Goal: Communication & Community: Answer question/provide support

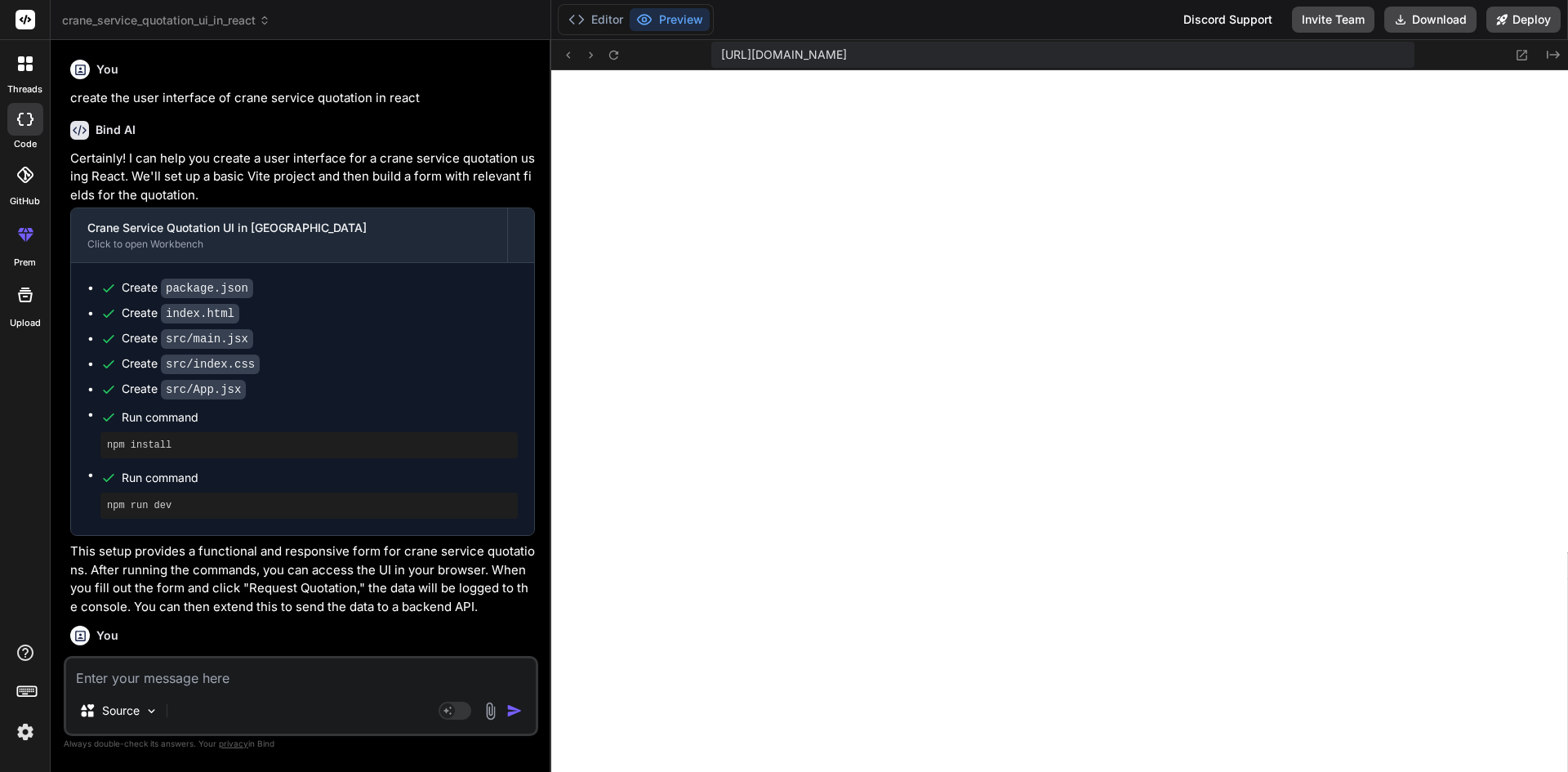
scroll to position [6429, 0]
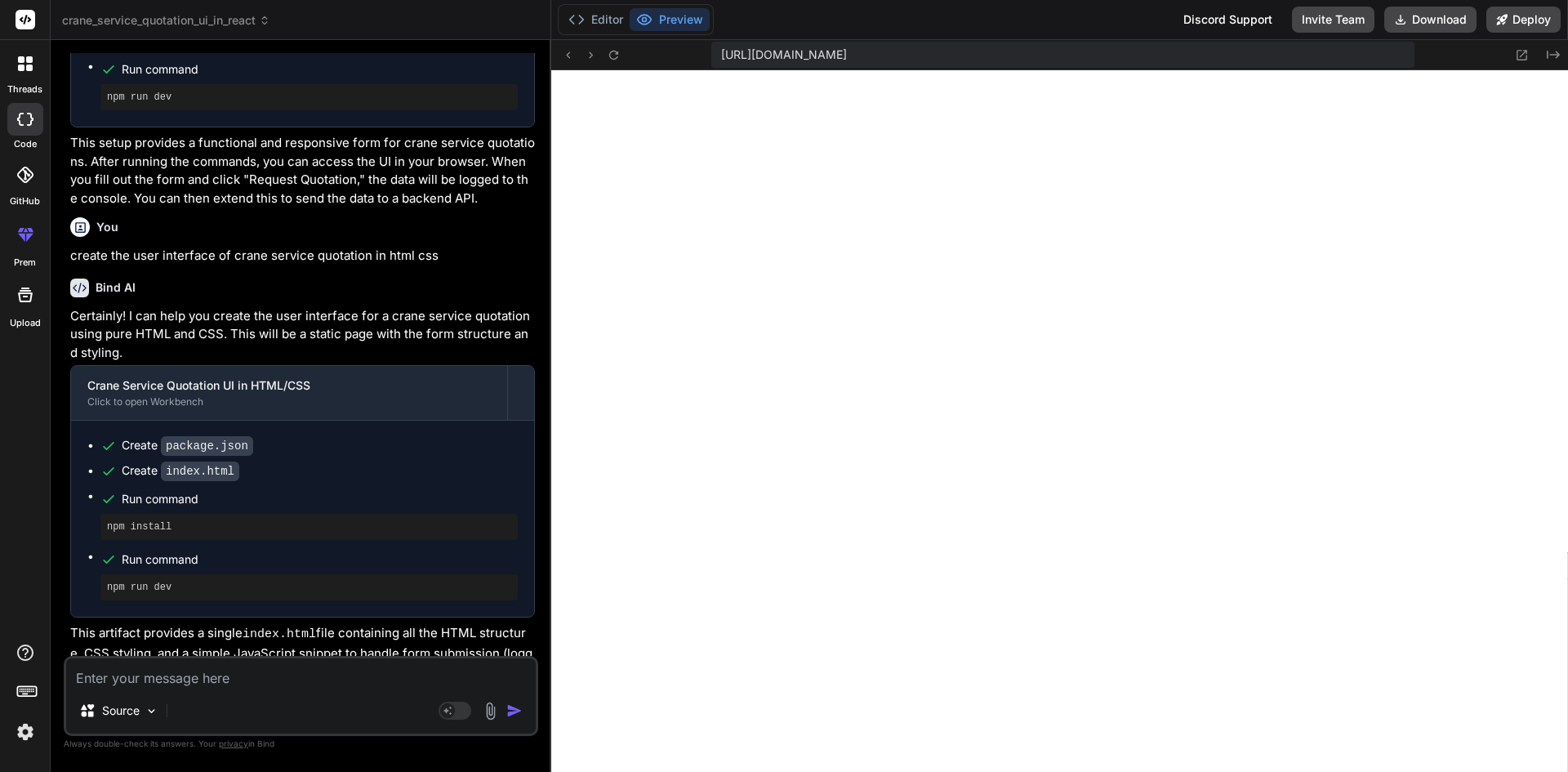
drag, startPoint x: 0, startPoint y: 0, endPoint x: 0, endPoint y: 648, distance: 648.0
click at [0, 648] on div "threads code GitHub prem Upload crane_service_quotation_ui_in_react Created wit…" at bounding box center [784, 386] width 1568 height 772
paste textarea "• Worked on to create the user interface of quotation and integrate api for the…"
type textarea "• Worked on to create the user interface of quotation and integrate api for the…"
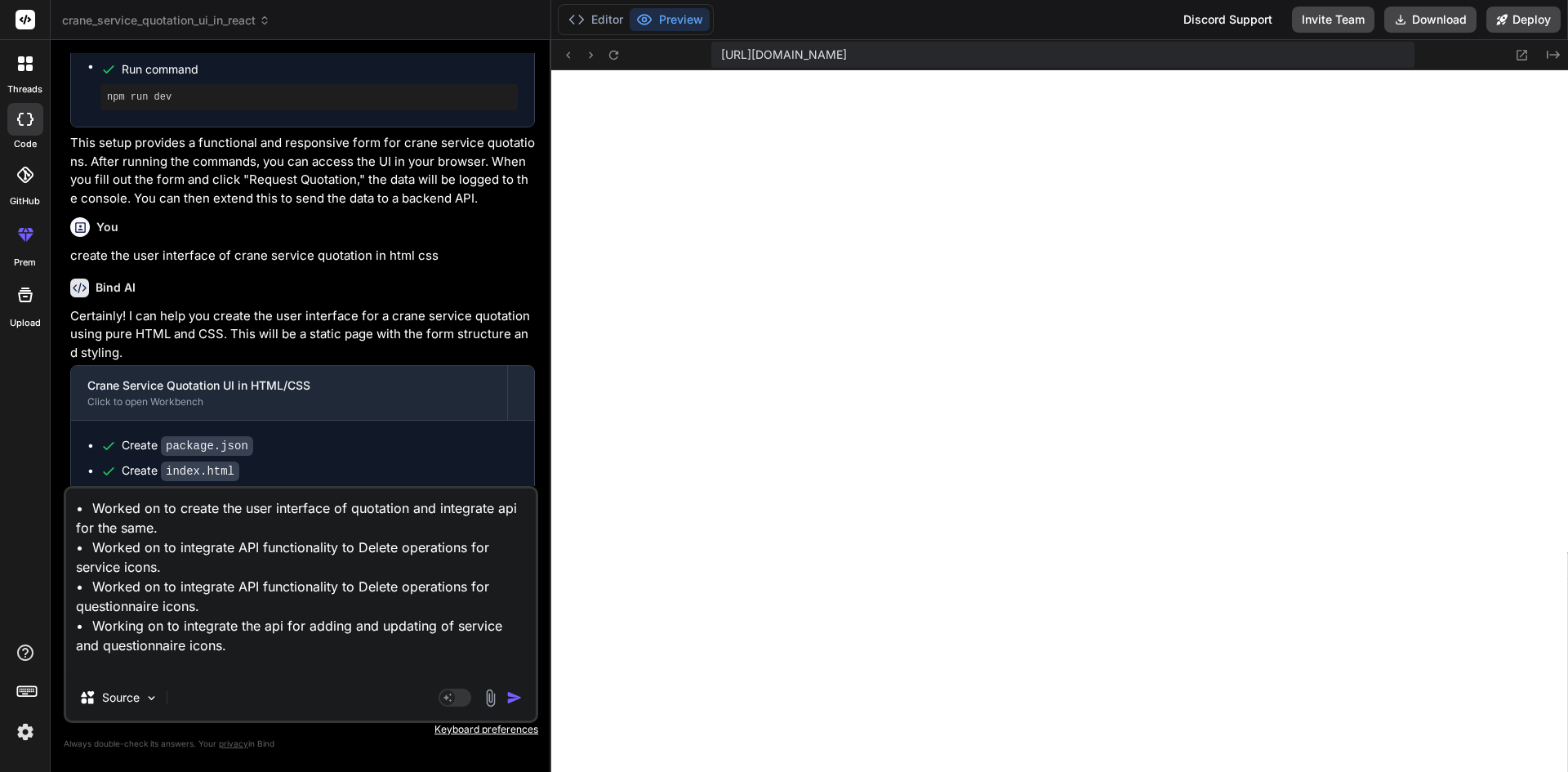
type textarea "x"
type textarea "• Worked on to create the user interface of quotation and integrate api for the…"
type textarea "x"
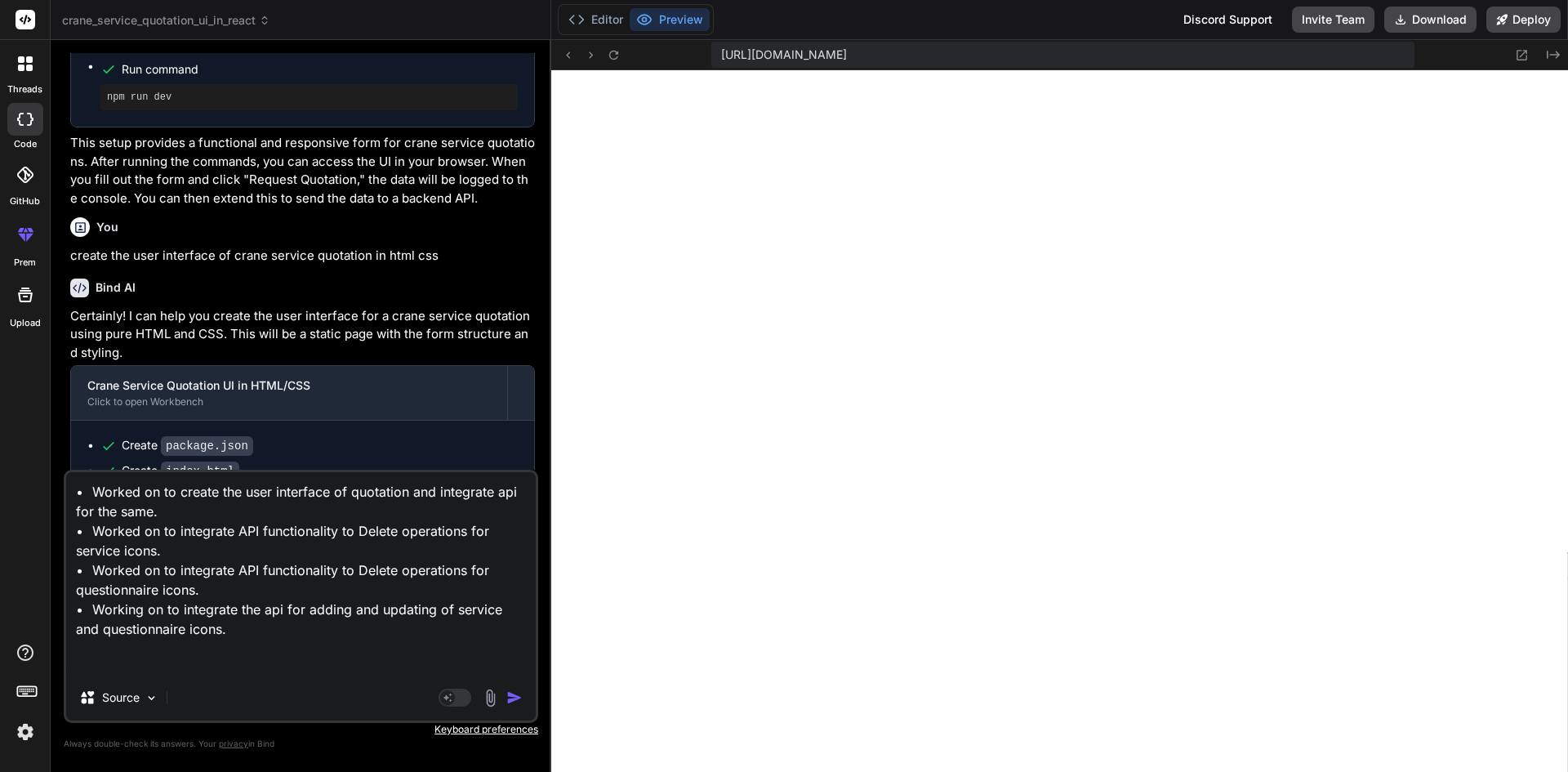
type textarea "• Worked on to create the user interface of quotation and integrate api for the…"
type textarea "x"
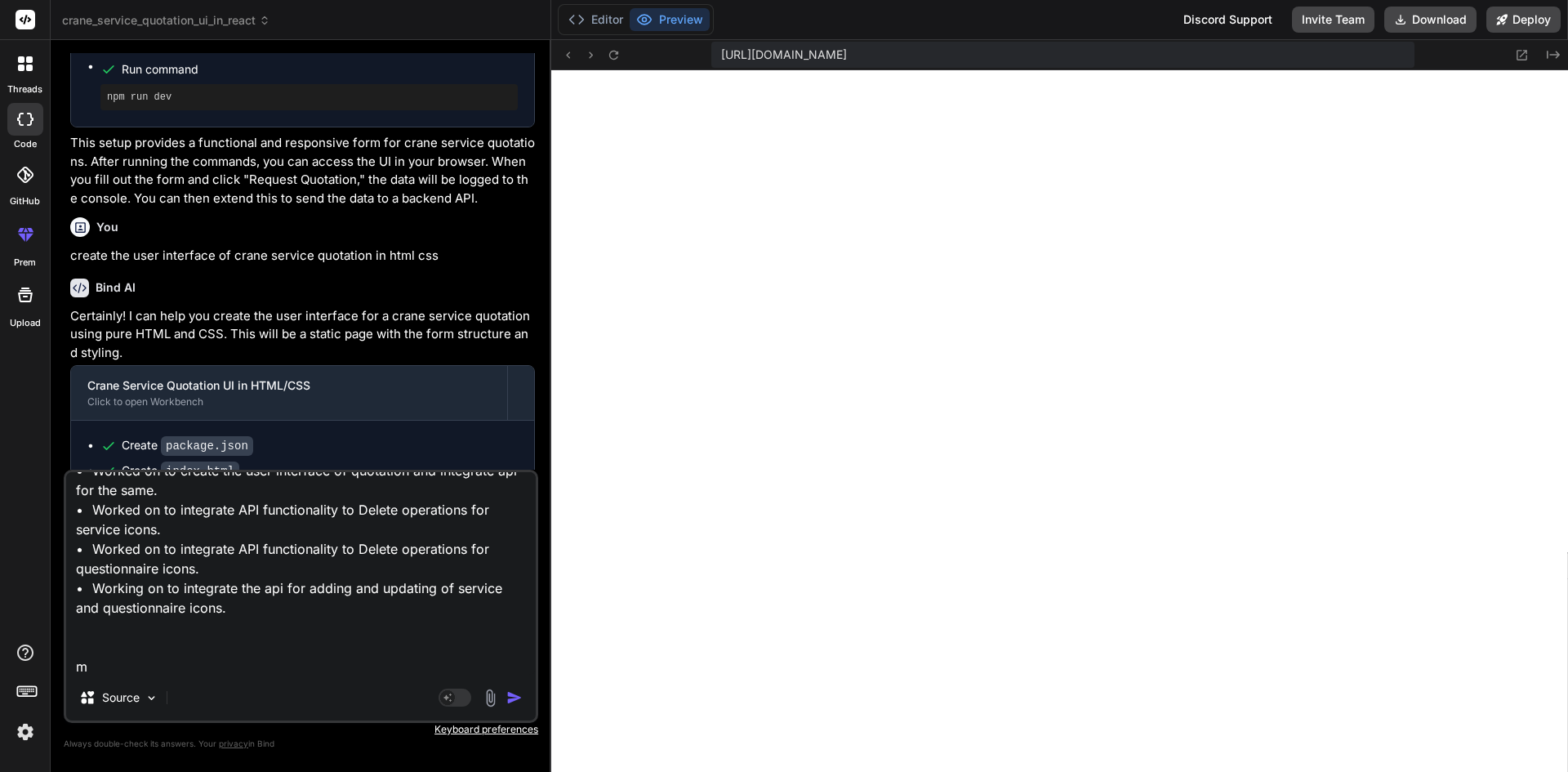
type textarea "• Worked on to create the user interface of quotation and integrate api for the…"
type textarea "x"
type textarea "• Worked on to create the user interface of quotation and integrate api for the…"
type textarea "x"
type textarea "• Worked on to create the user interface of quotation and integrate api for the…"
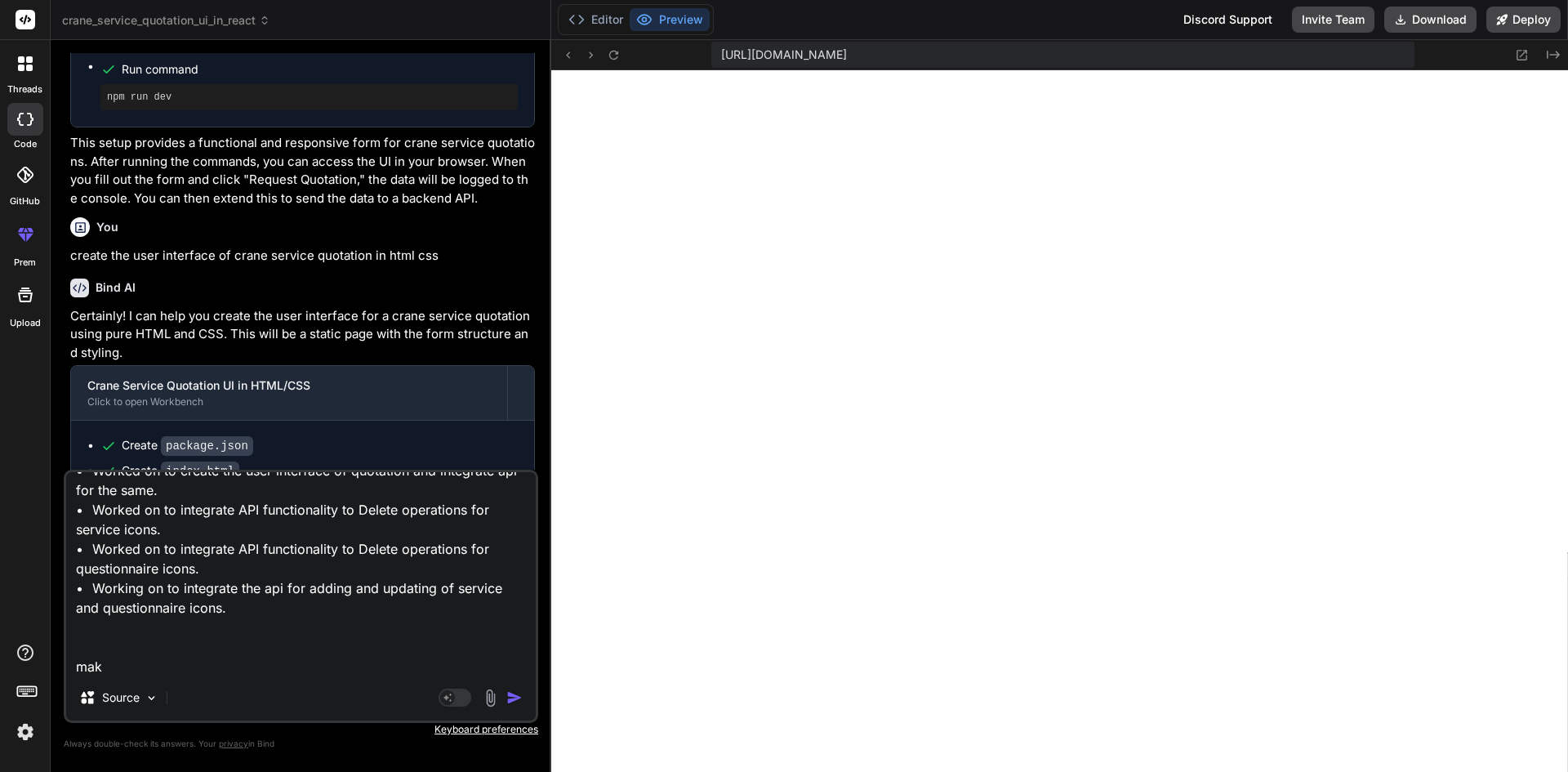
type textarea "x"
type textarea "• Worked on to create the user interface of quotation and integrate api for the…"
type textarea "x"
type textarea "• Worked on to create the user interface of quotation and integrate api for the…"
type textarea "x"
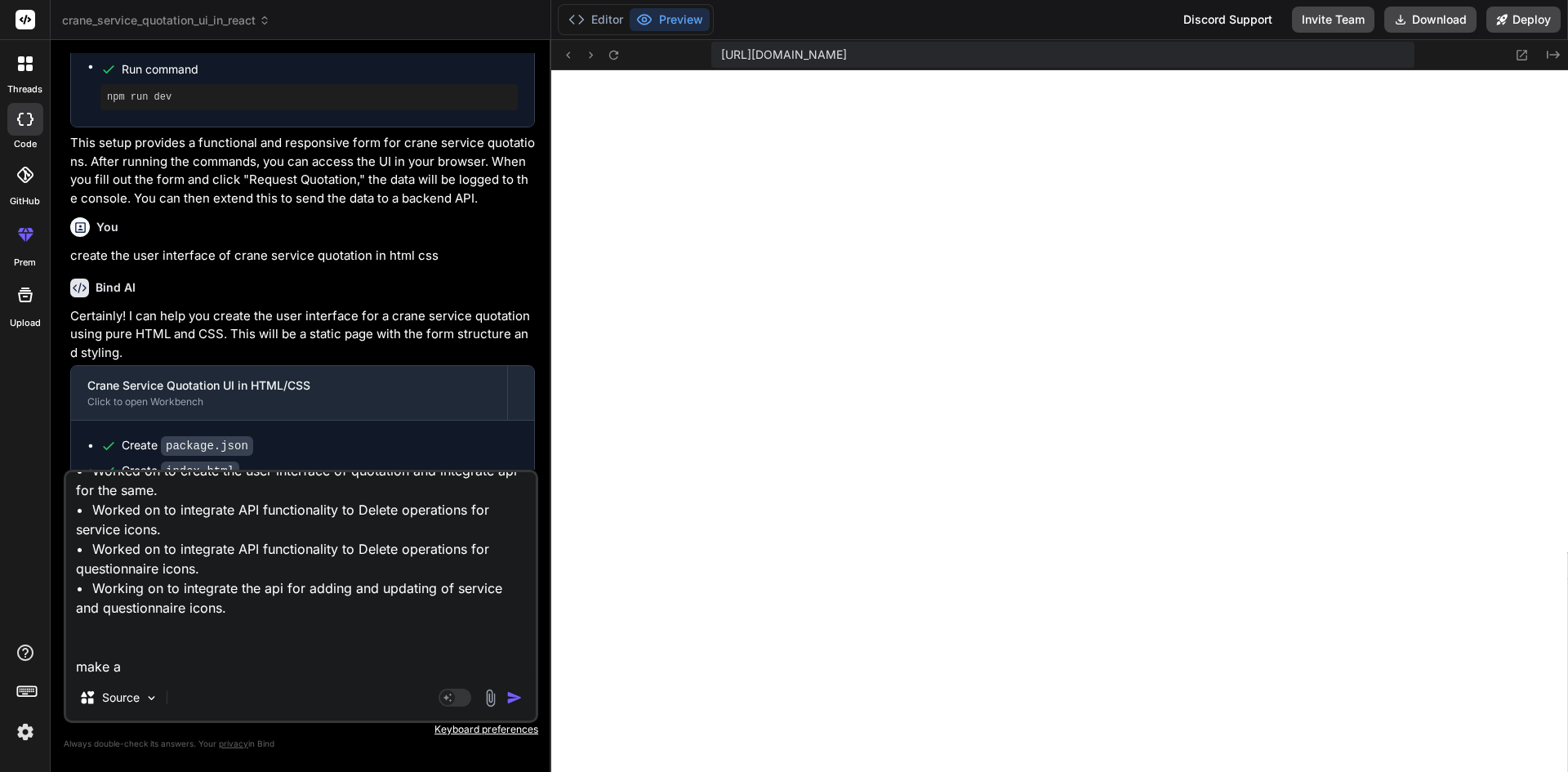
type textarea "• Worked on to create the user interface of quotation and integrate api for the…"
type textarea "x"
type textarea "• Worked on to create the user interface of quotation and integrate api for the…"
type textarea "x"
type textarea "• Worked on to create the user interface of quotation and integrate api for the…"
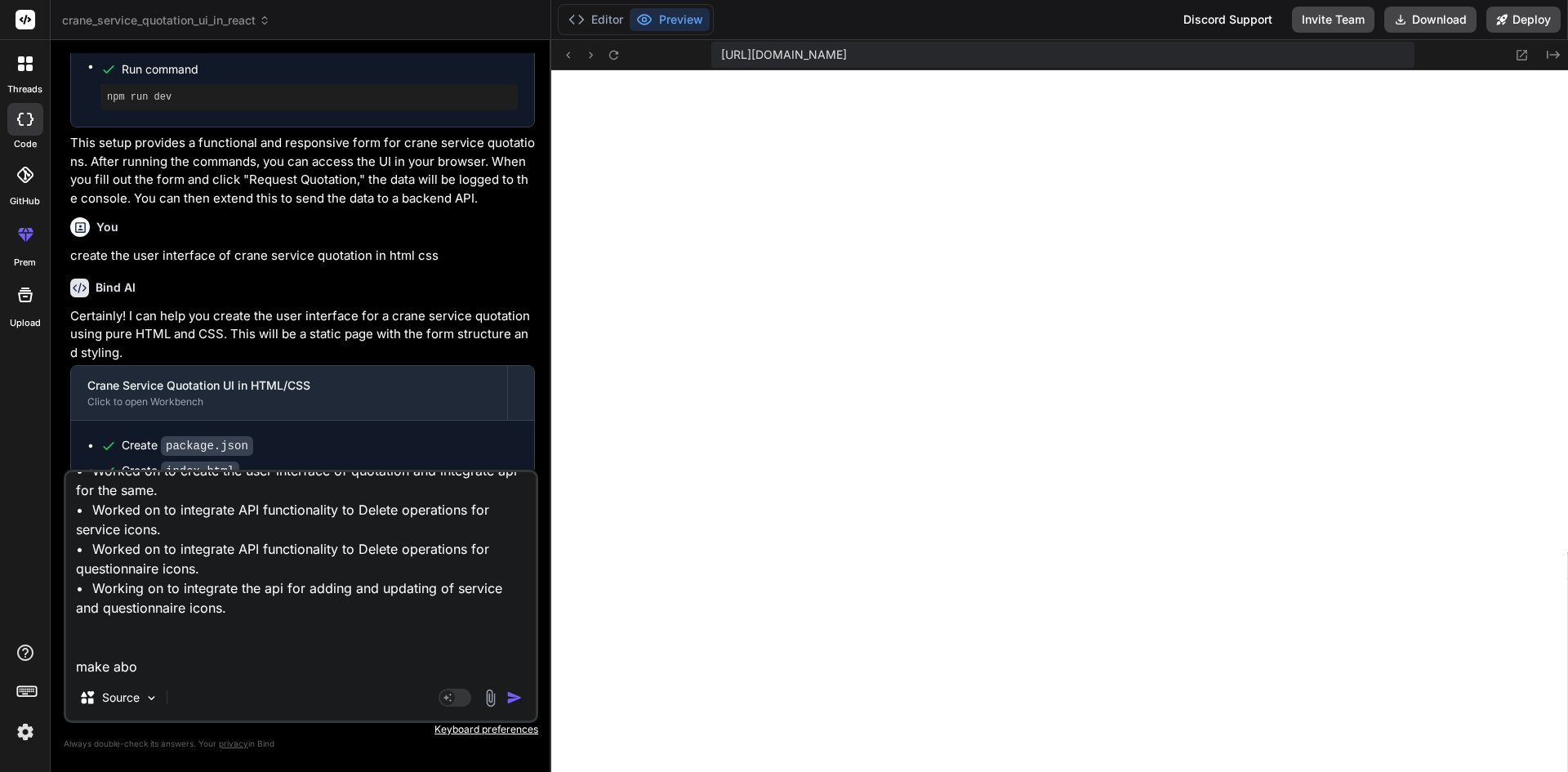
type textarea "x"
type textarea "• Worked on to create the user interface of quotation and integrate api for the…"
type textarea "x"
type textarea "• Worked on to create the user interface of quotation and integrate api for the…"
type textarea "x"
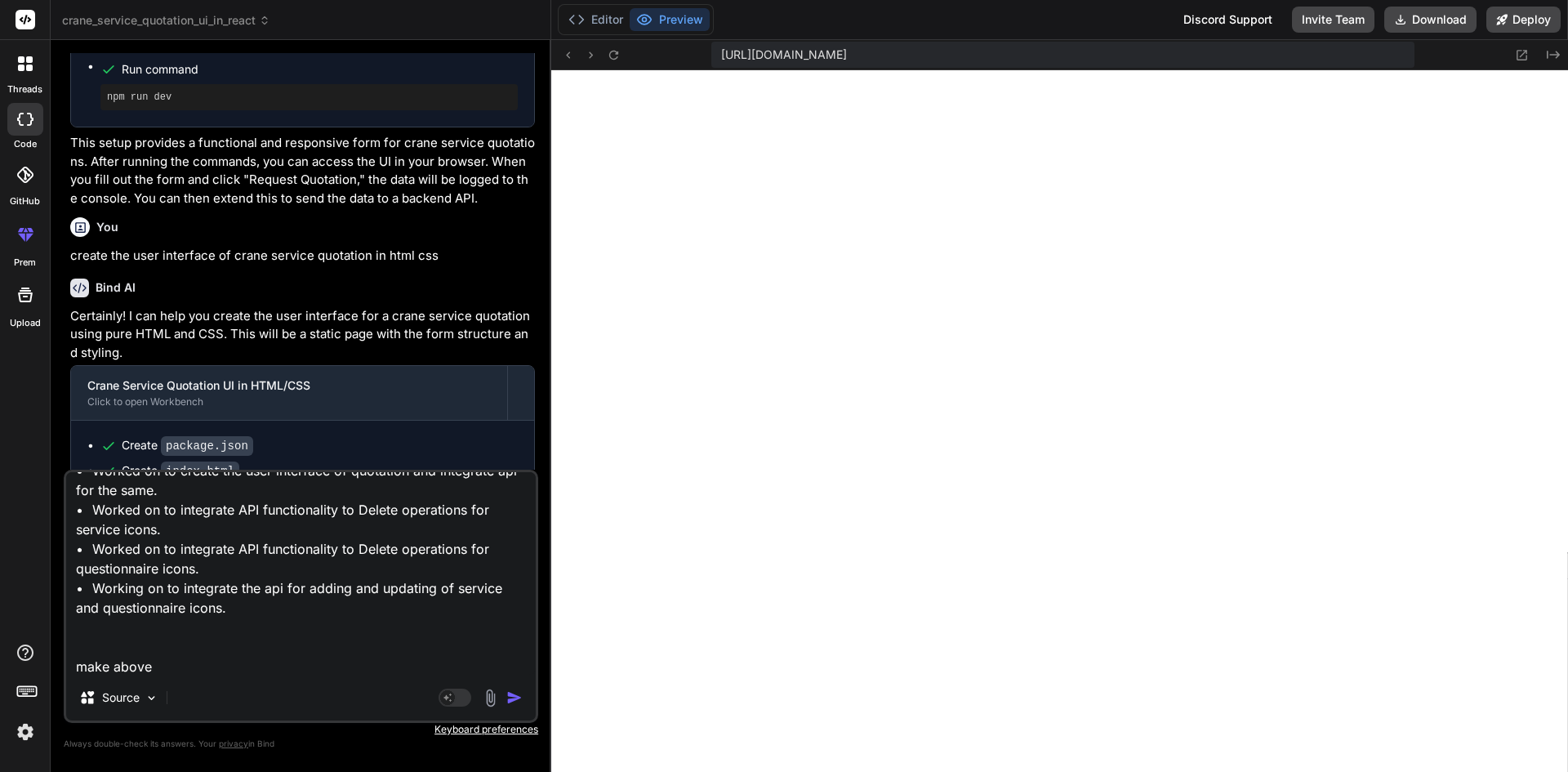
type textarea "• Worked on to create the user interface of quotation and integrate api for the…"
type textarea "x"
type textarea "• Worked on to create the user interface of quotation and integrate api for the…"
type textarea "x"
type textarea "• Worked on to create the user interface of quotation and integrate api for the…"
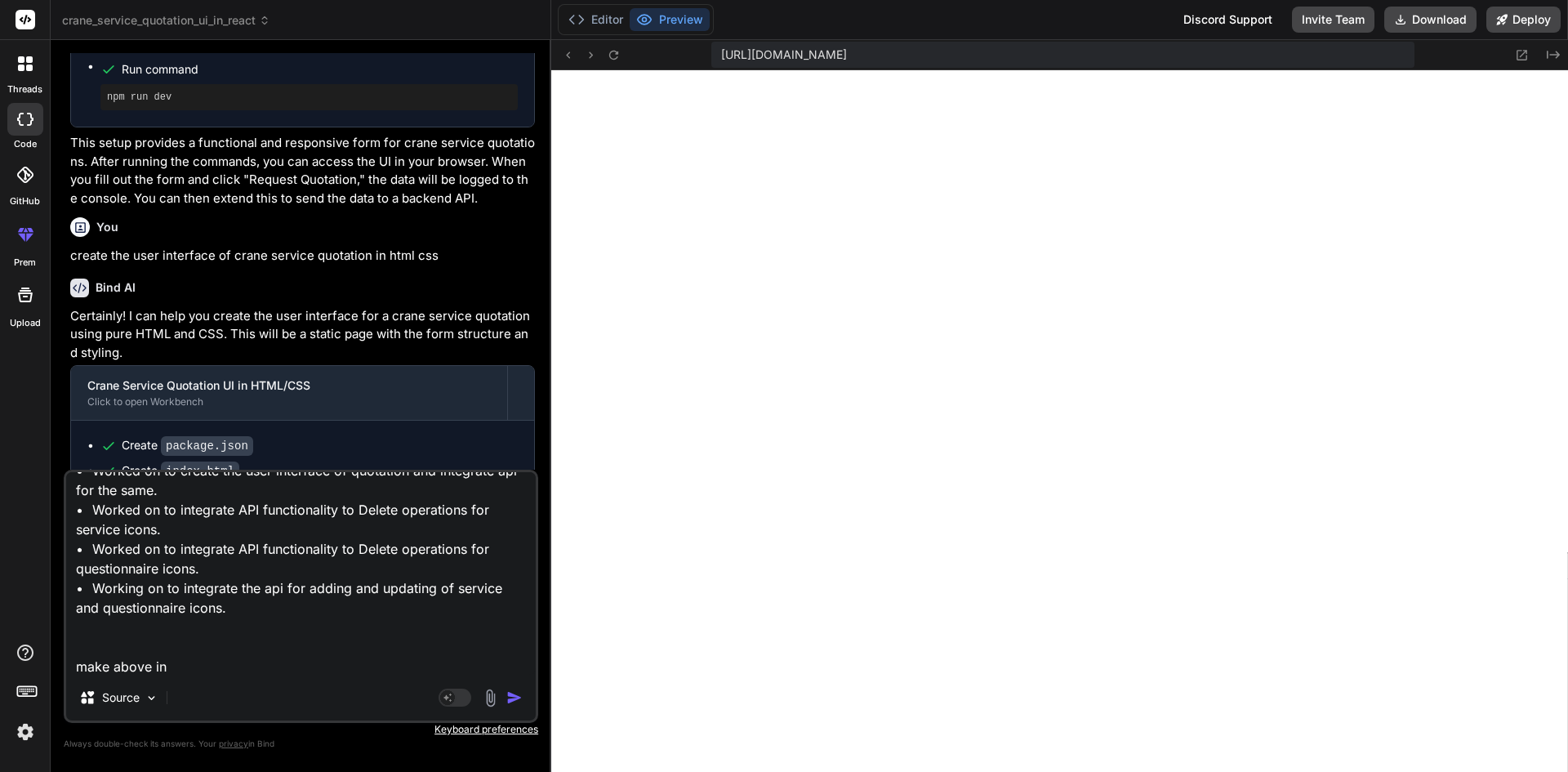
type textarea "x"
type textarea "• Worked on to create the user interface of quotation and integrate api for the…"
type textarea "x"
type textarea "• Worked on to create the user interface of quotation and integrate api for the…"
type textarea "x"
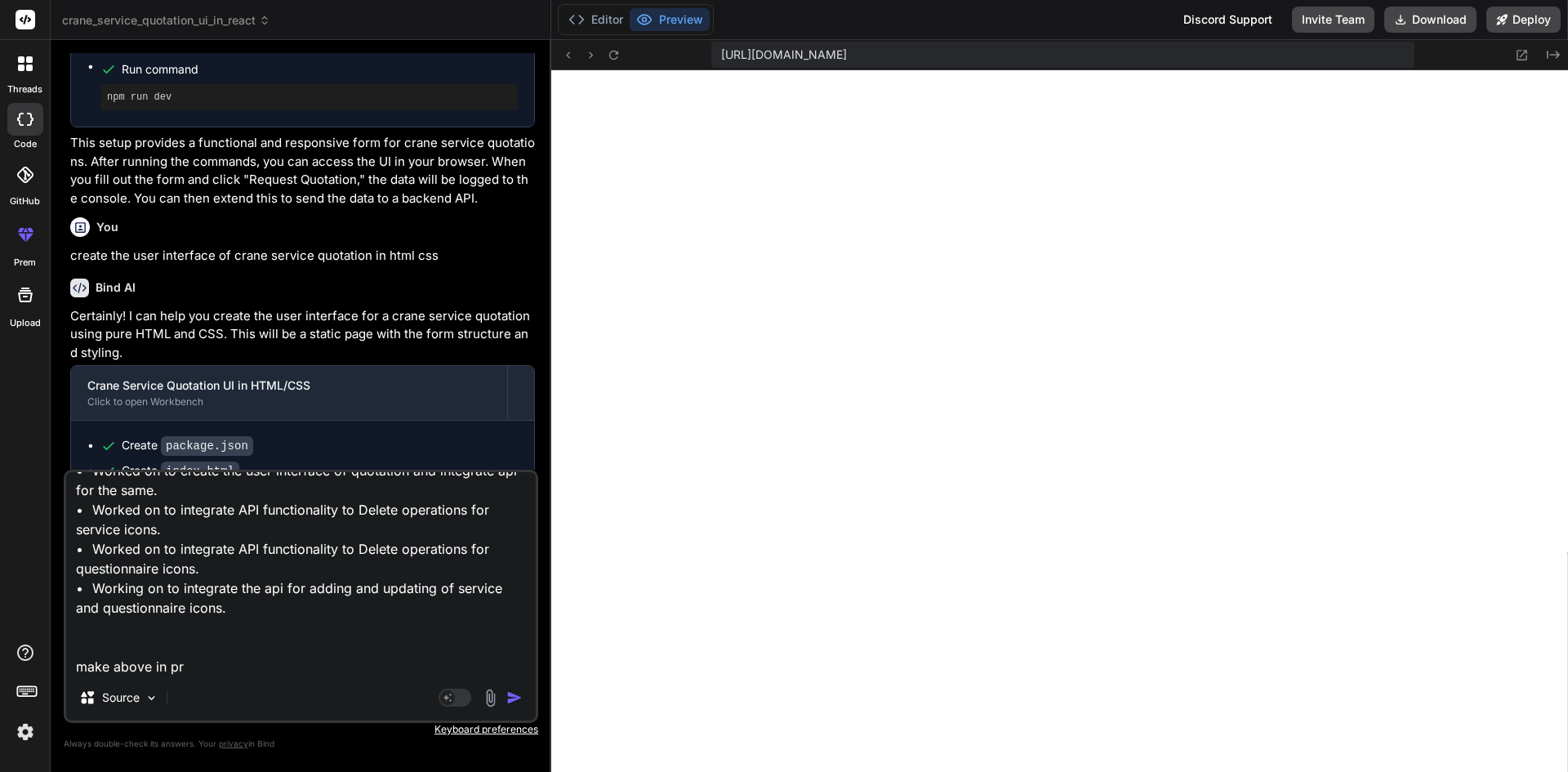
type textarea "• Worked on to create the user interface of quotation and integrate api for the…"
type textarea "x"
type textarea "• Worked on to create the user interface of quotation and integrate api for the…"
type textarea "x"
type textarea "• Worked on to create the user interface of quotation and integrate api for the…"
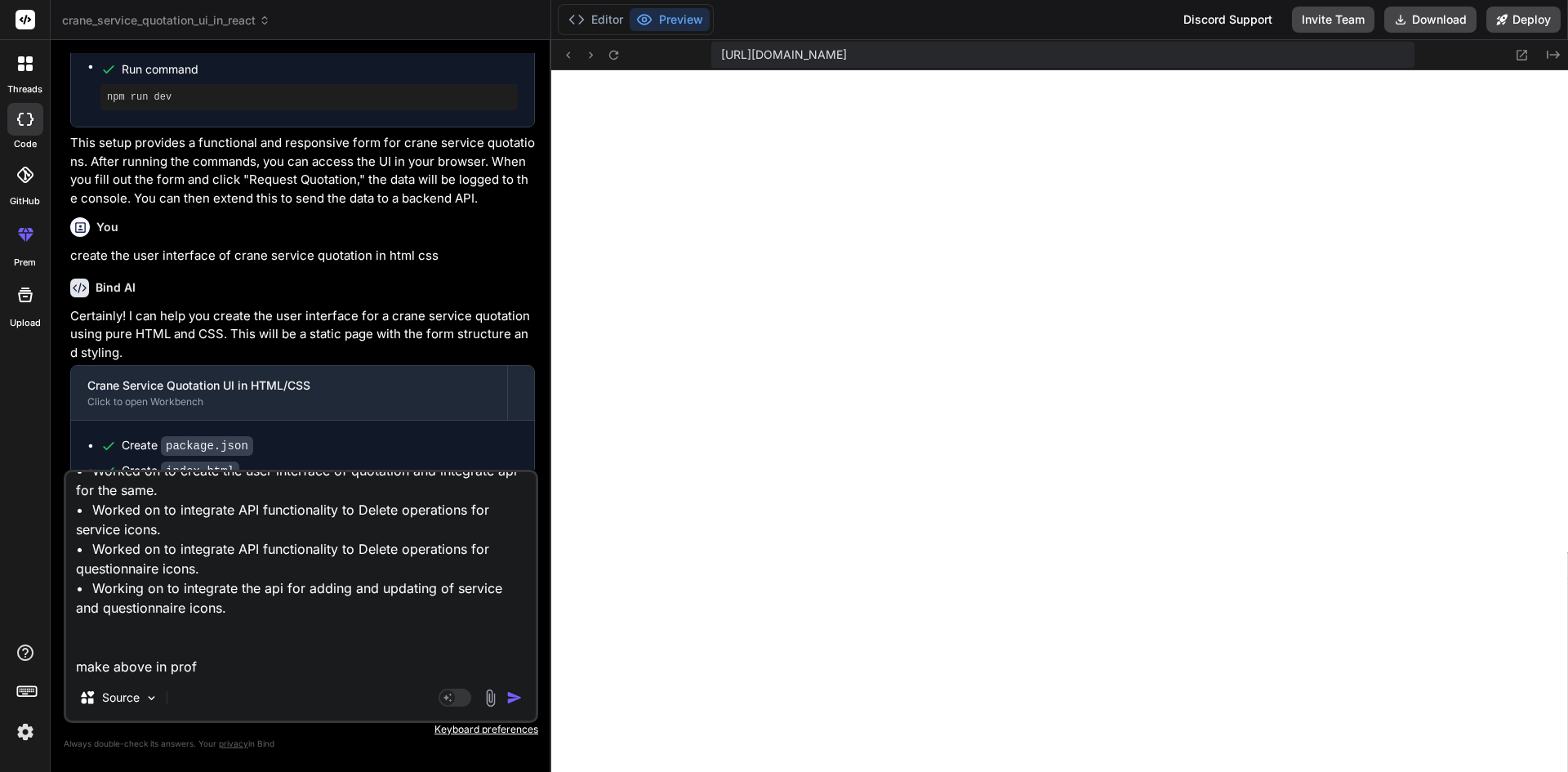
type textarea "x"
type textarea "• Worked on to create the user interface of quotation and integrate api for the…"
type textarea "x"
type textarea "• Worked on to create the user interface of quotation and integrate api for the…"
type textarea "x"
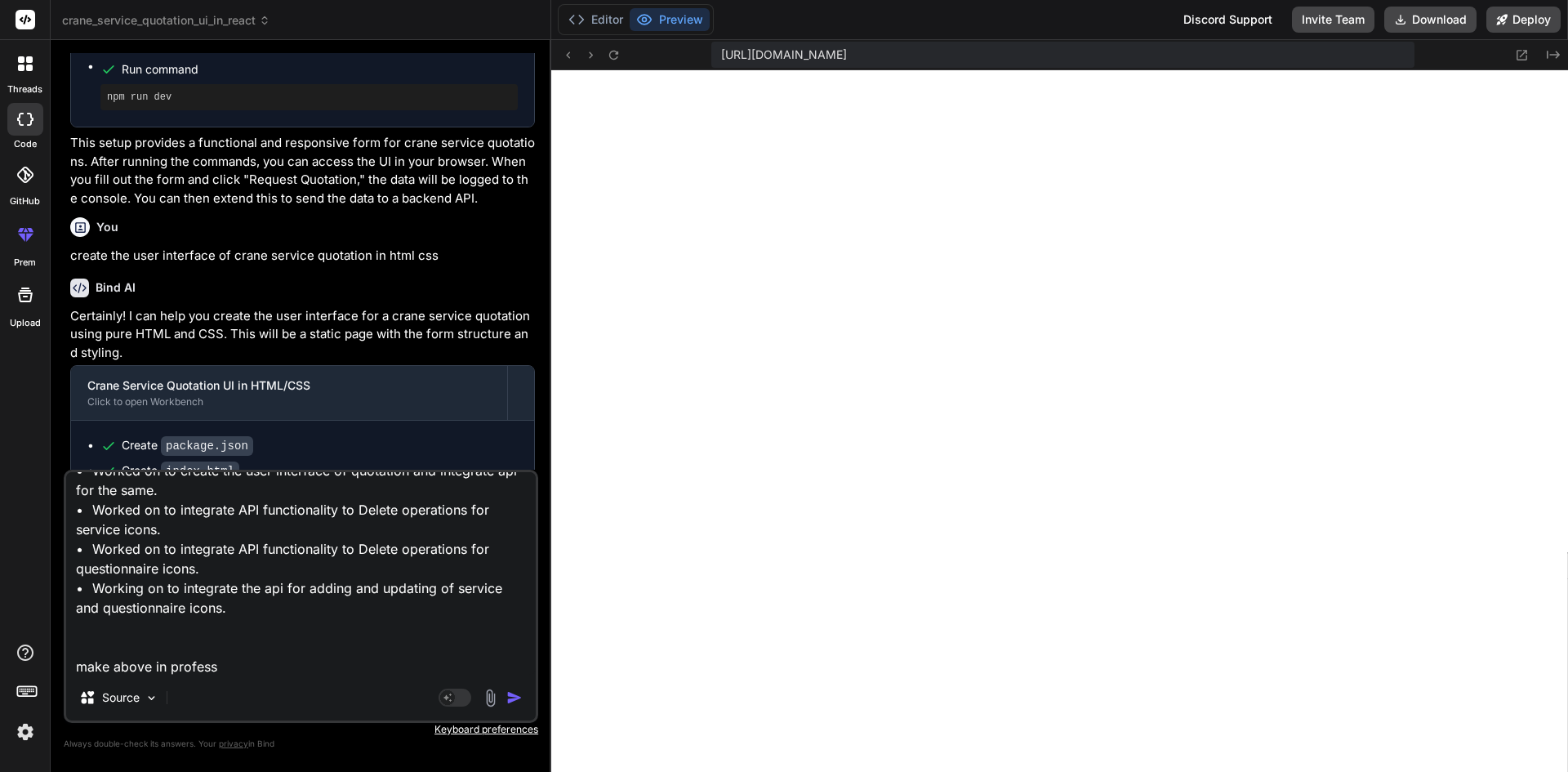
type textarea "• Worked on to create the user interface of quotation and integrate api for the…"
type textarea "x"
type textarea "• Worked on to create the user interface of quotation and integrate api for the…"
type textarea "x"
type textarea "• Worked on to create the user interface of quotation and integrate api for the…"
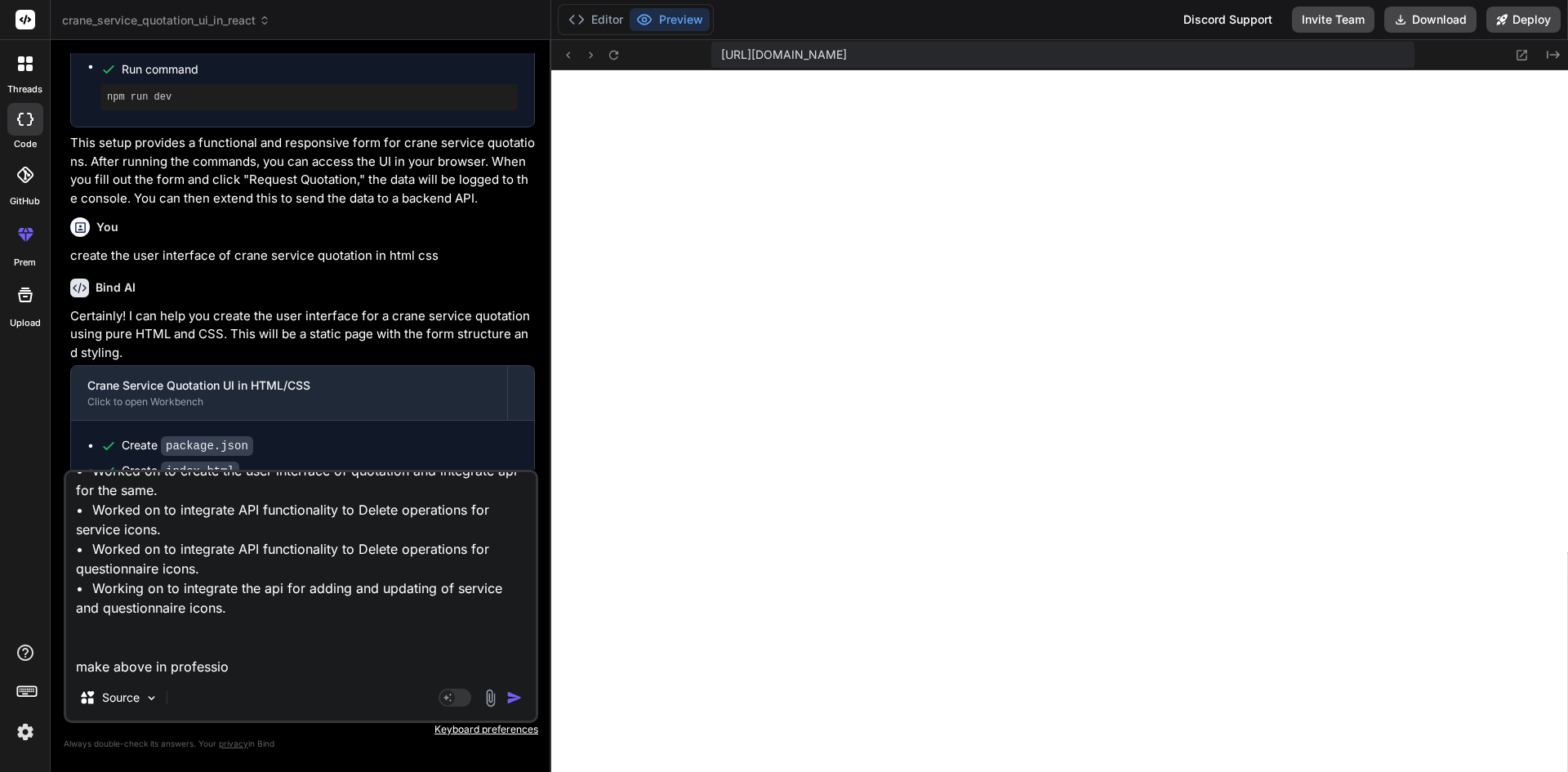
type textarea "x"
type textarea "• Worked on to create the user interface of quotation and integrate api for the…"
type textarea "x"
type textarea "• Worked on to create the user interface of quotation and integrate api for the…"
type textarea "x"
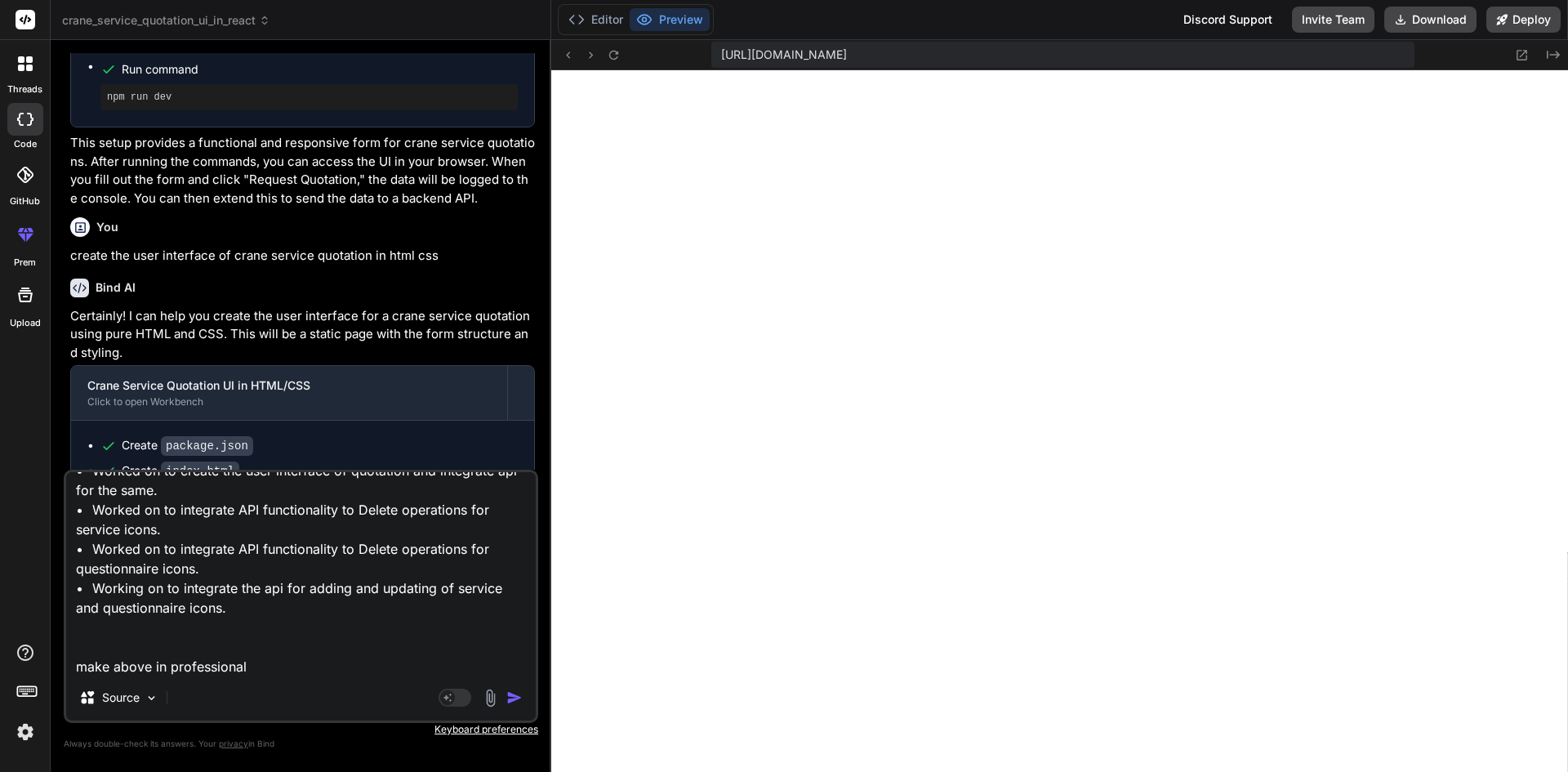
type textarea "• Worked on to create the user interface of quotation and integrate api for the…"
type textarea "x"
type textarea "• Worked on to create the user interface of quotation and integrate api for the…"
type textarea "x"
type textarea "• Worked on to create the user interface of quotation and integrate api for the…"
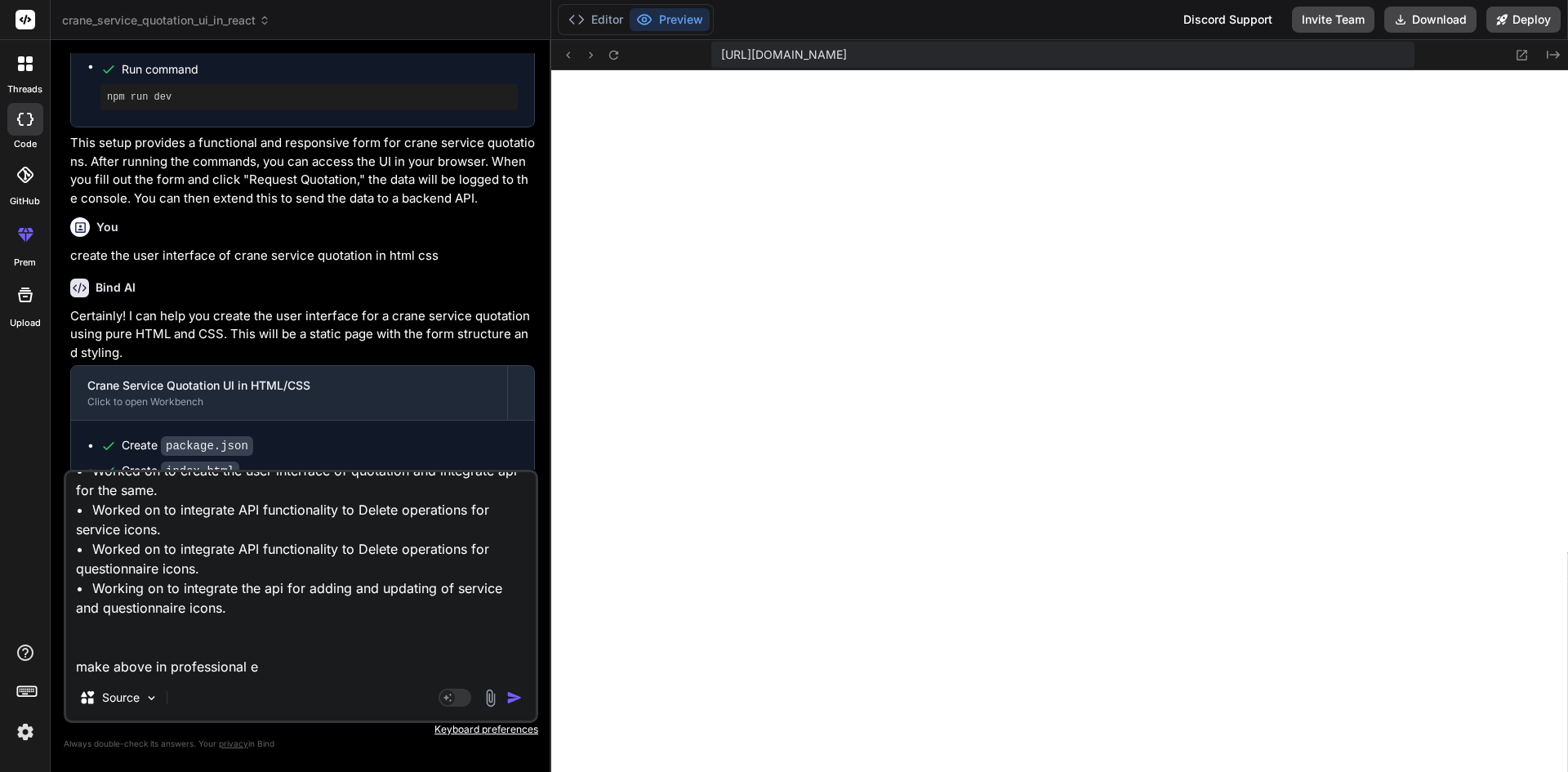
type textarea "x"
type textarea "• Worked on to create the user interface of quotation and integrate api for the…"
type textarea "x"
type textarea "• Worked on to create the user interface of quotation and integrate api for the…"
type textarea "x"
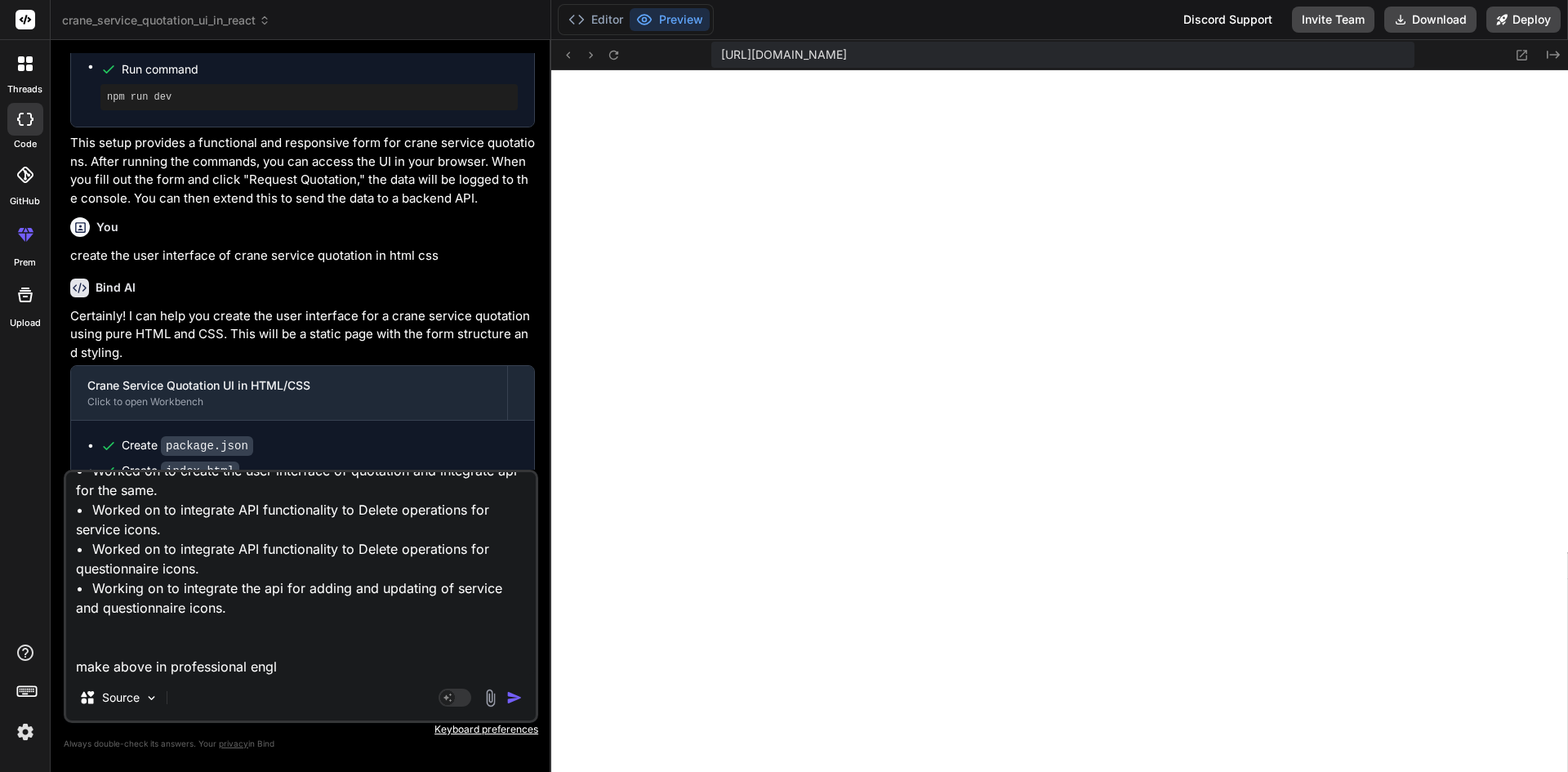
type textarea "• Worked on to create the user interface of quotation and integrate api for the…"
type textarea "x"
type textarea "• Worked on to create the user interface of quotation and integrate api for the…"
type textarea "x"
type textarea "• Worked on to create the user interface of quotation and integrate api for the…"
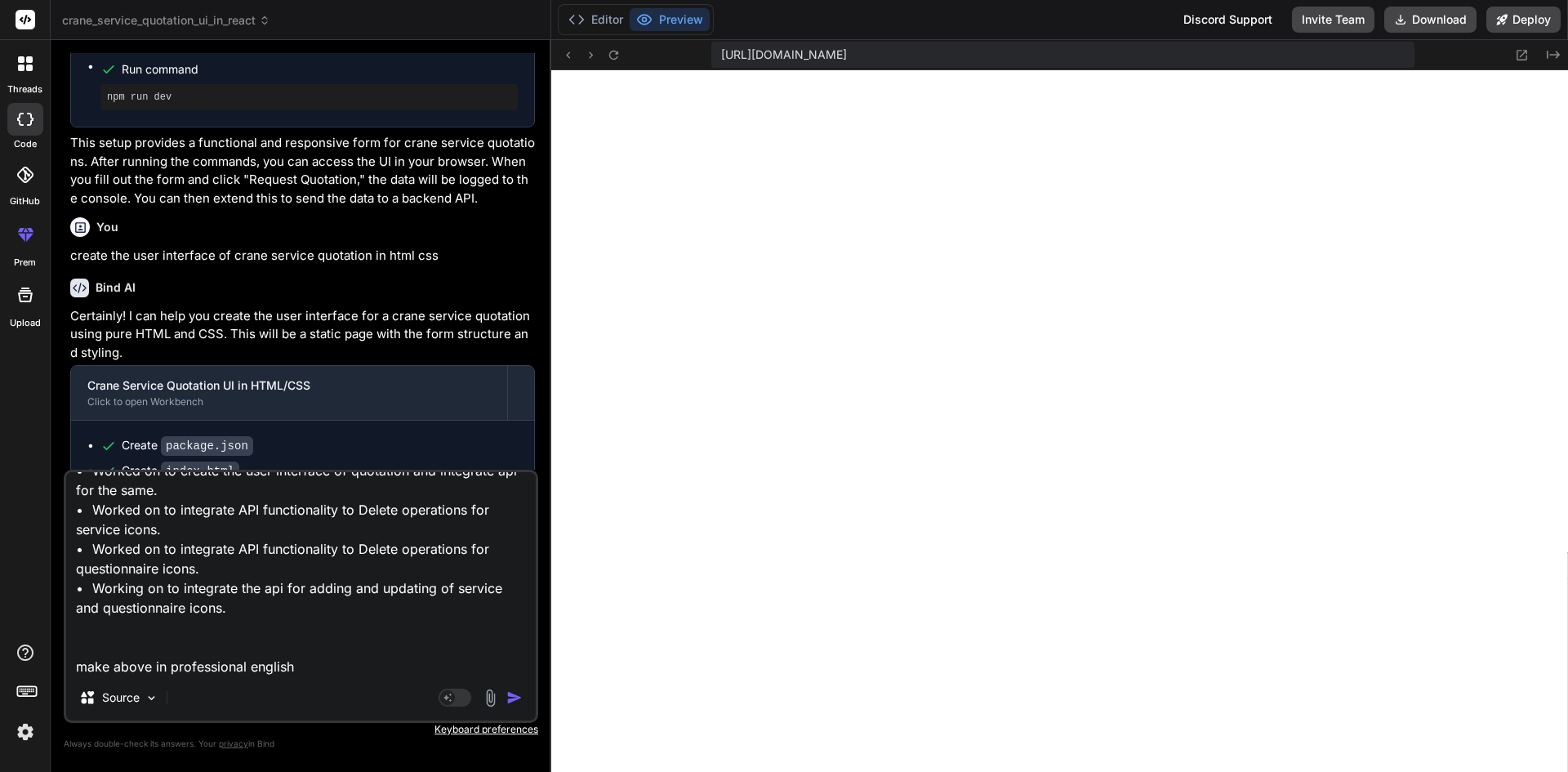
type textarea "x"
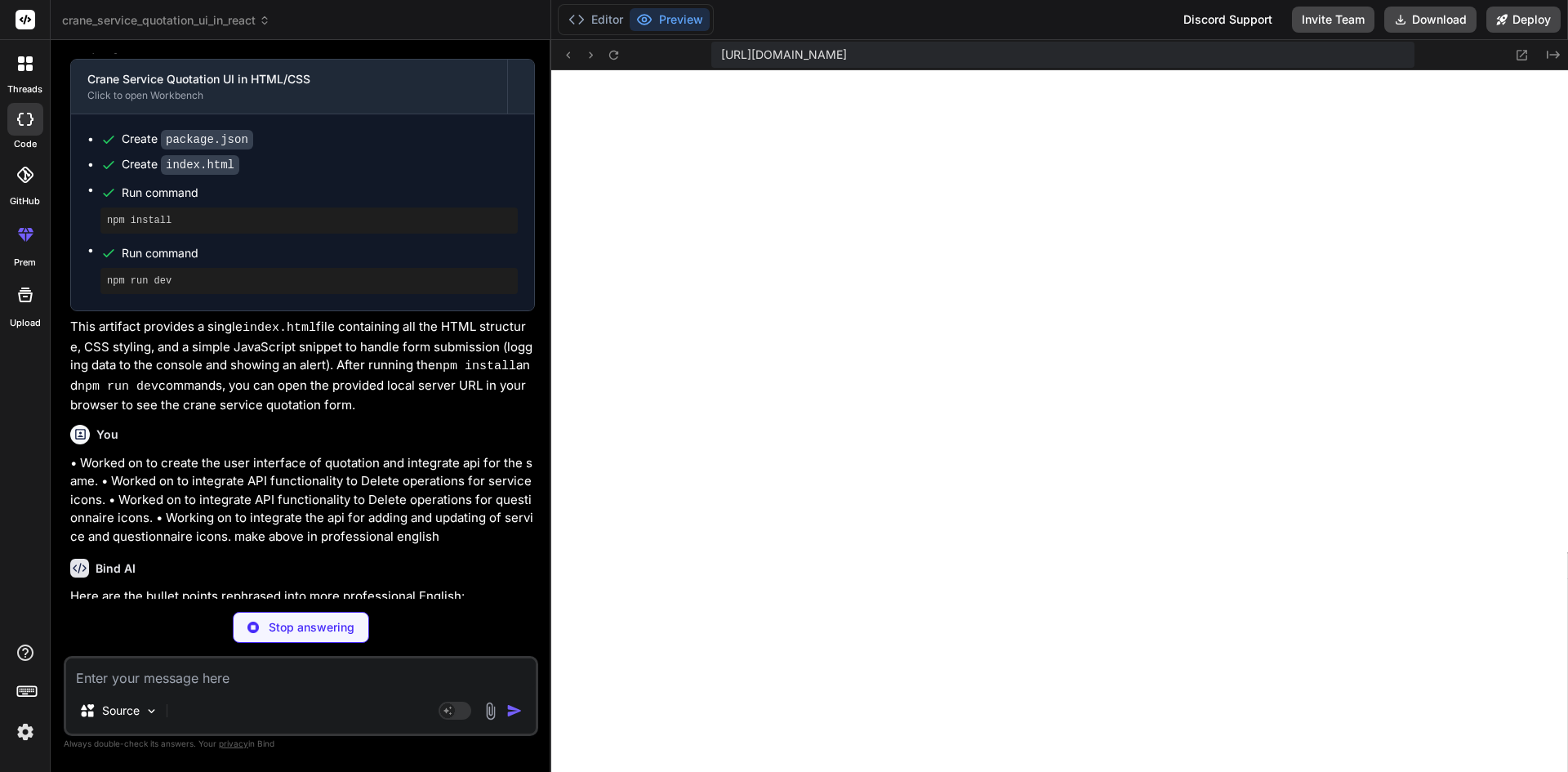
scroll to position [715, 0]
type textarea "x"
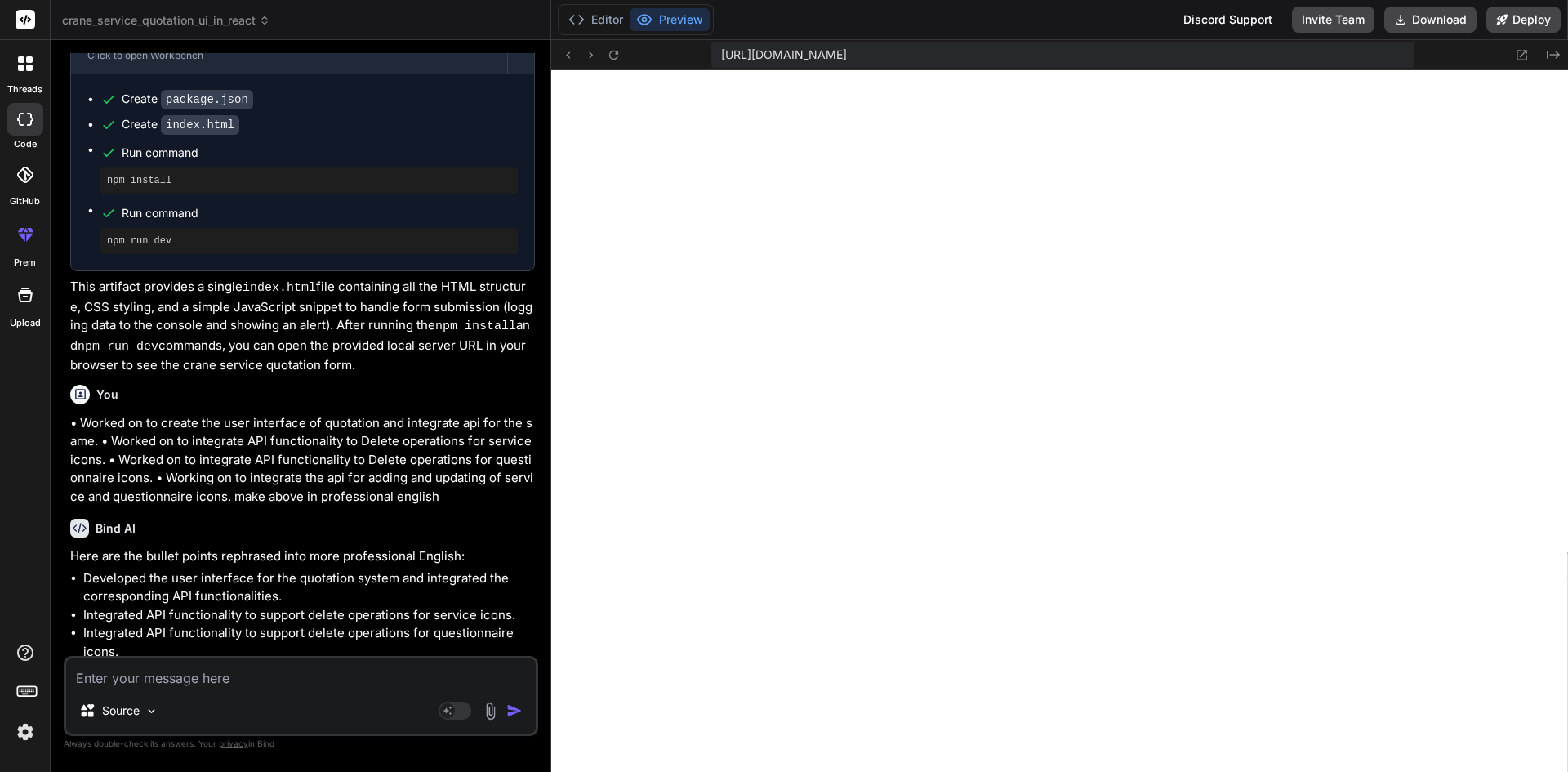
scroll to position [792, 0]
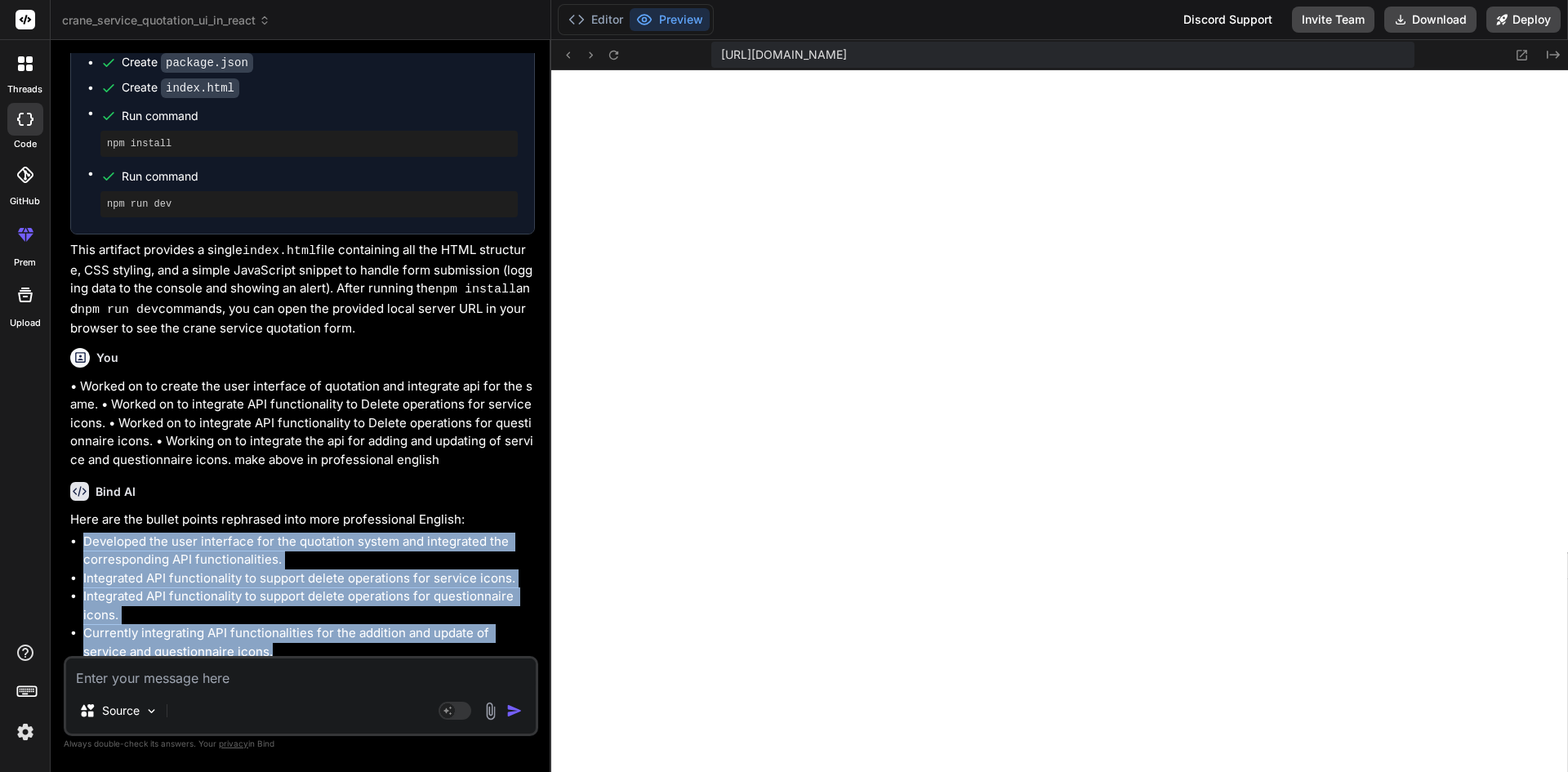
drag, startPoint x: 235, startPoint y: 645, endPoint x: 78, endPoint y: 545, distance: 186.1
click at [78, 545] on ul "Developed the user interface for the quotation system and integrated the corres…" at bounding box center [302, 597] width 464 height 129
copy ul "Developed the user interface for the quotation system and integrated the corres…"
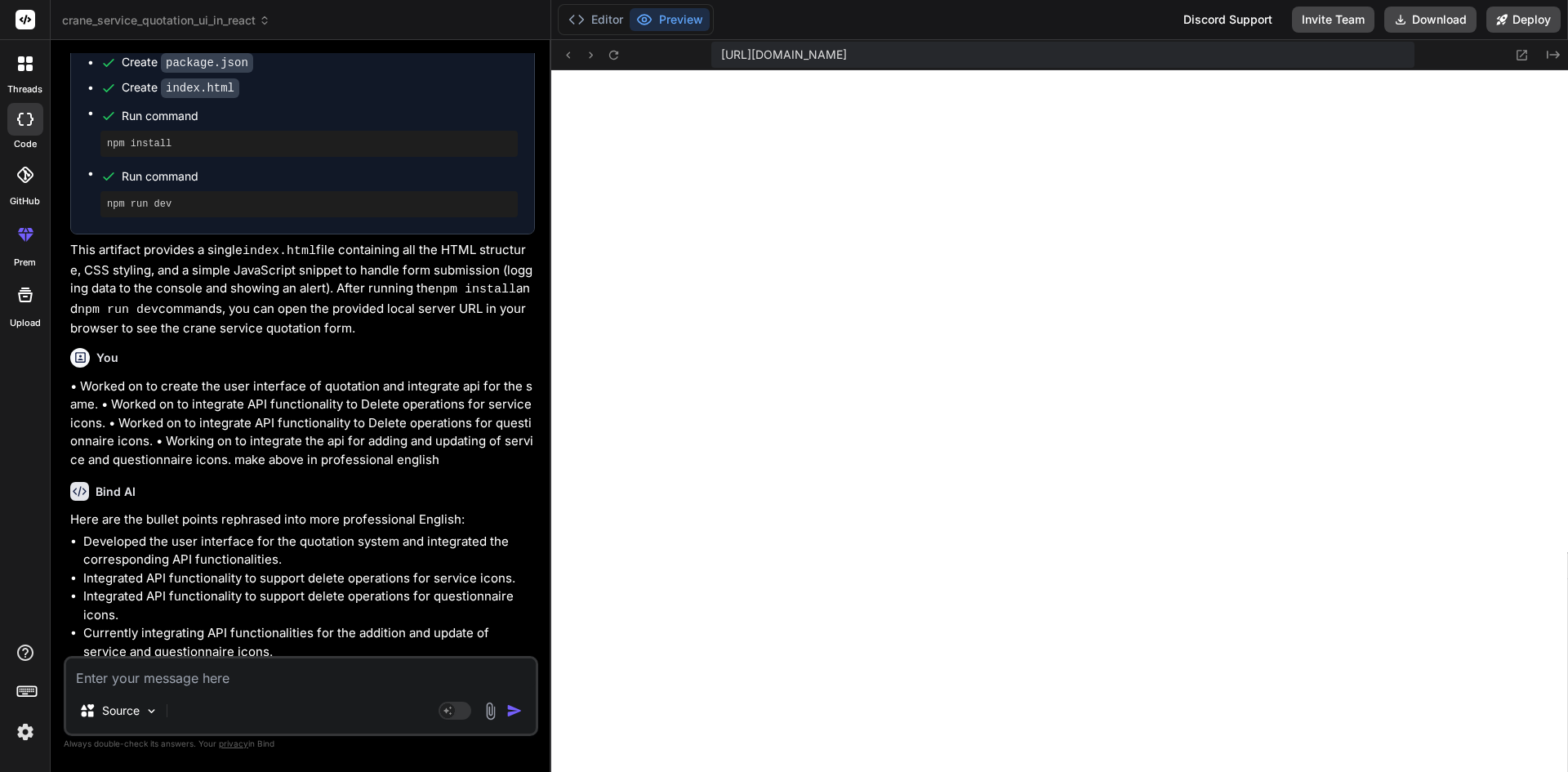
click at [288, 679] on textarea at bounding box center [300, 673] width 469 height 30
paste textarea "Developed the user interface for the quotation system and integrated the corres…"
type textarea "Developed the user interface for the quotation system and integrated the corres…"
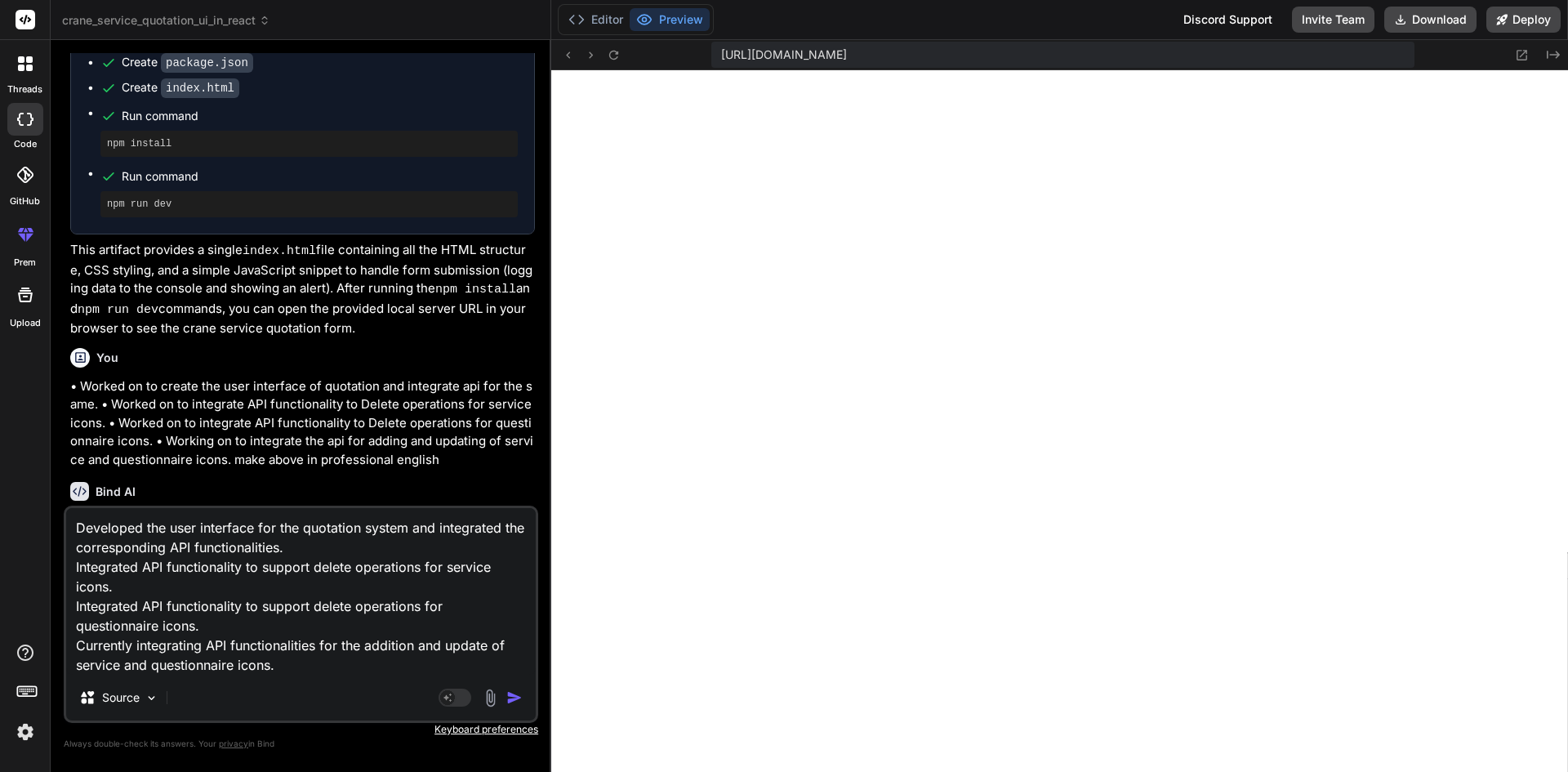
type textarea "x"
type textarea "Developed the user interface for the quotation system and integrated the corres…"
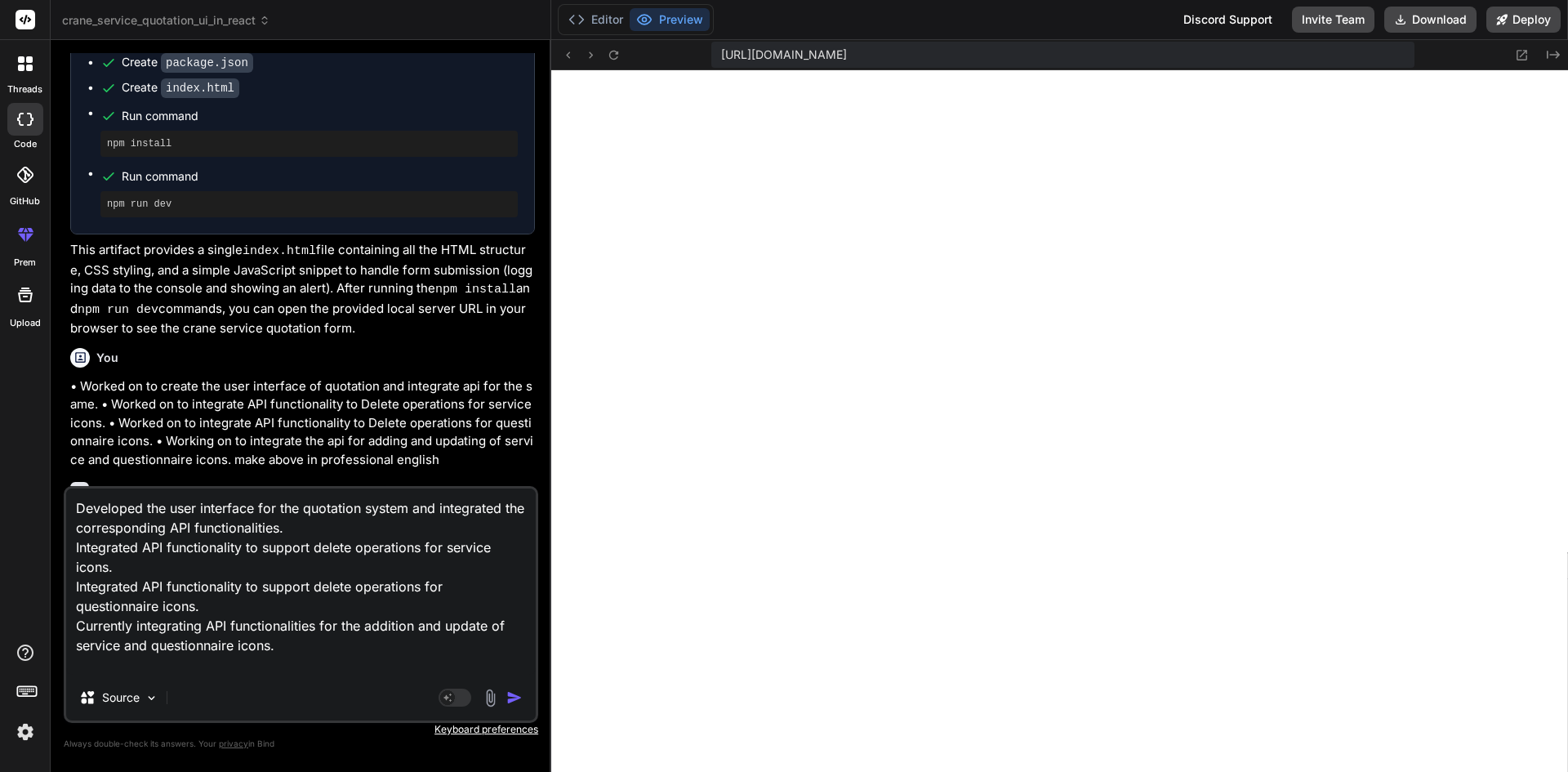
type textarea "x"
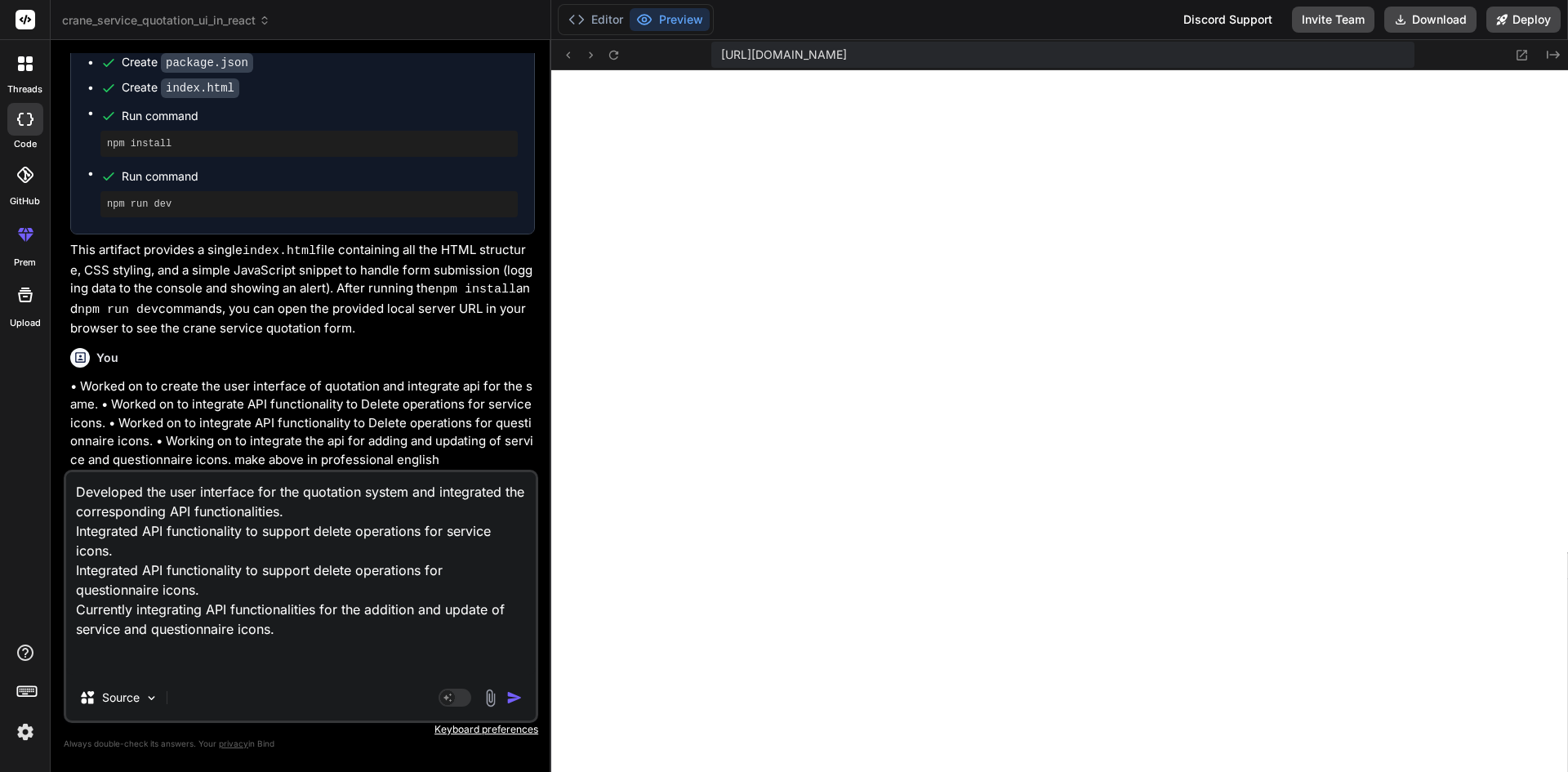
type textarea "Developed the user interface for the quotation system and integrated the corres…"
type textarea "x"
type textarea "Developed the user interface for the quotation system and integrated the corres…"
type textarea "x"
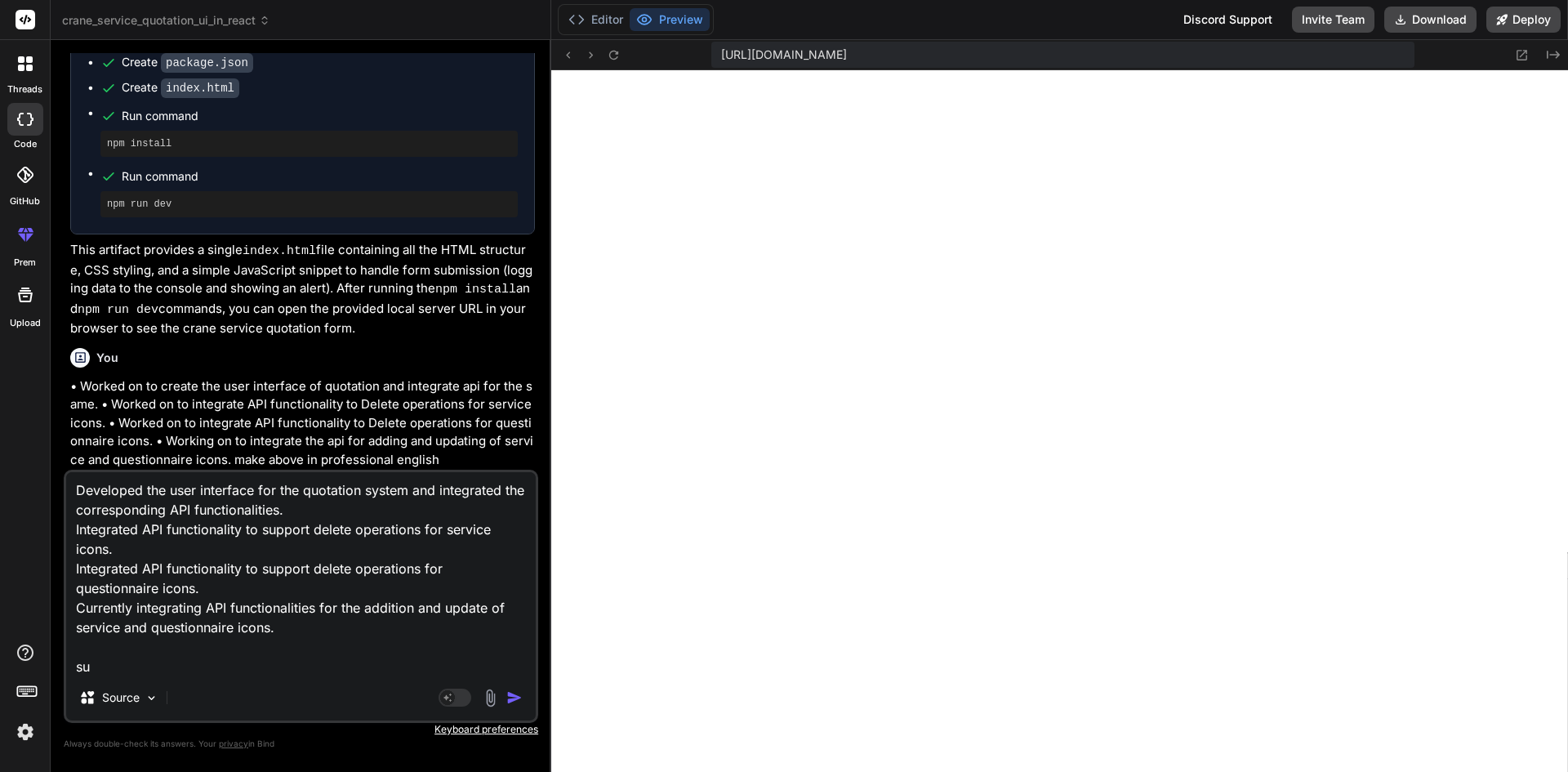
type textarea "Developed the user interface for the quotation system and integrated the corres…"
type textarea "x"
type textarea "Developed the user interface for the quotation system and integrated the corres…"
type textarea "x"
type textarea "Developed the user interface for the quotation system and integrated the corres…"
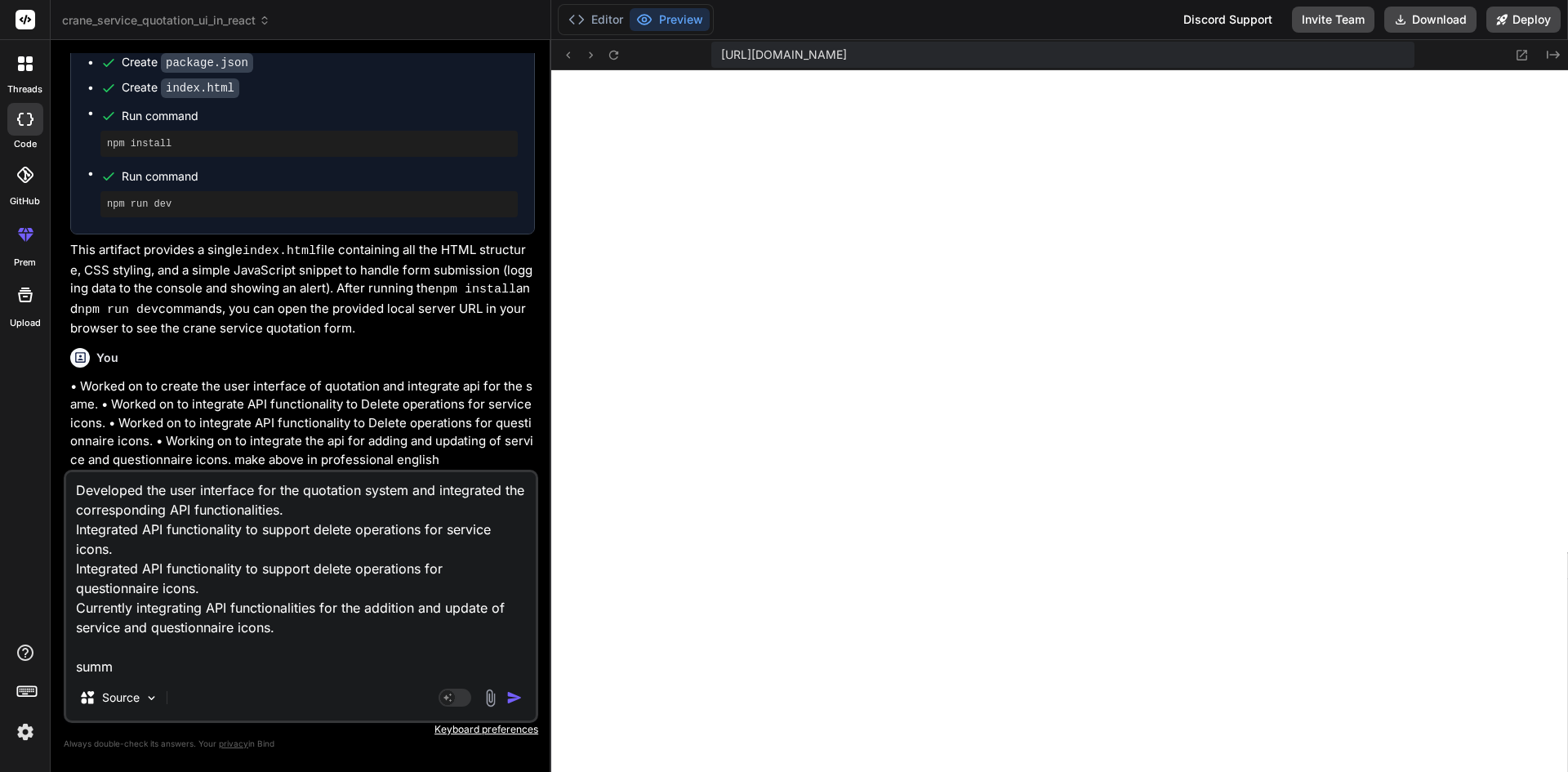
type textarea "x"
type textarea "Developed the user interface for the quotation system and integrated the corres…"
type textarea "x"
type textarea "Developed the user interface for the quotation system and integrated the corres…"
type textarea "x"
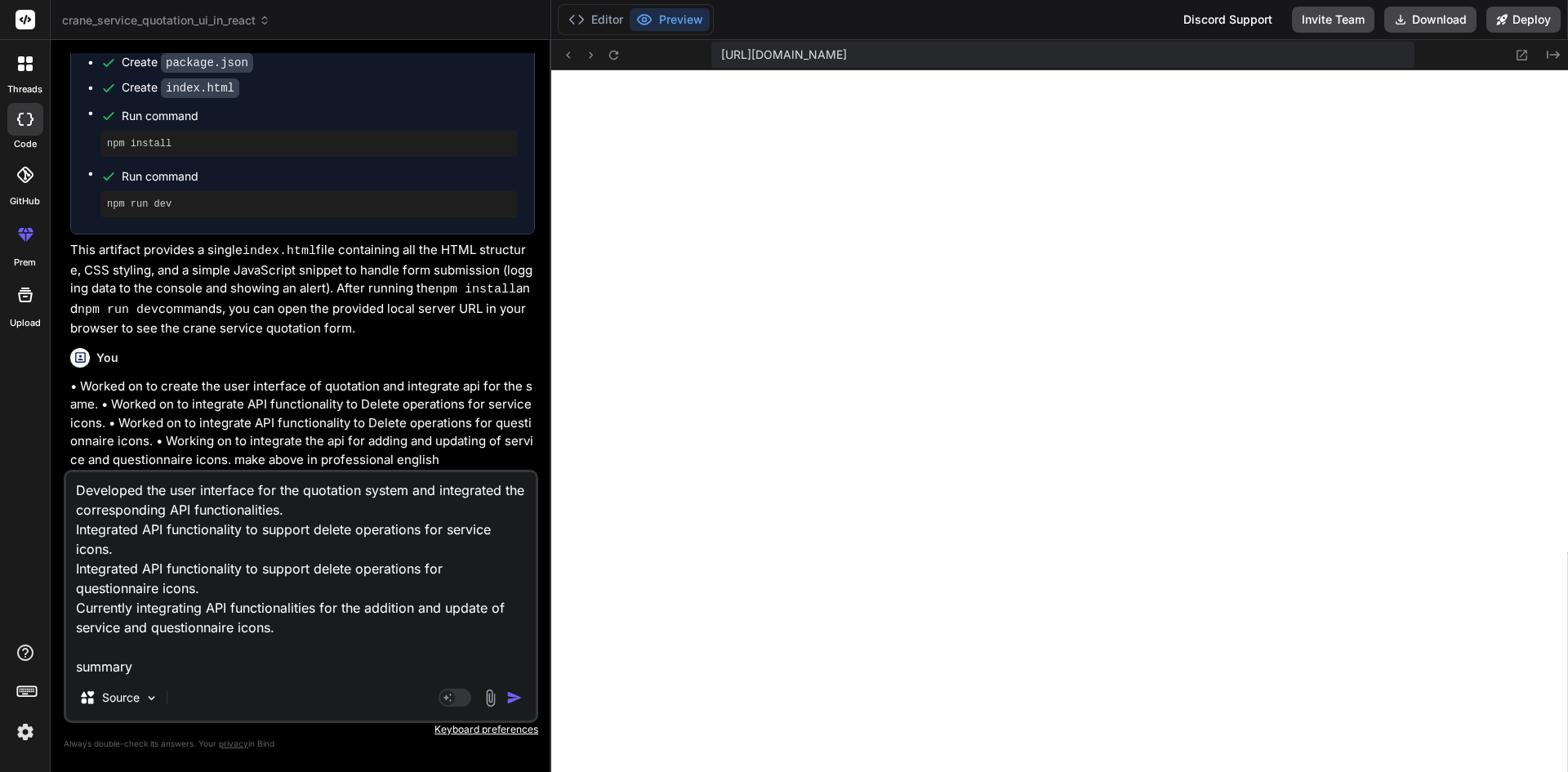
type textarea "Developed the user interface for the quotation system and integrated the corres…"
type textarea "x"
type textarea "Developed the user interface for the quotation system and integrated the corres…"
type textarea "x"
type textarea "Developed the user interface for the quotation system and integrated the corres…"
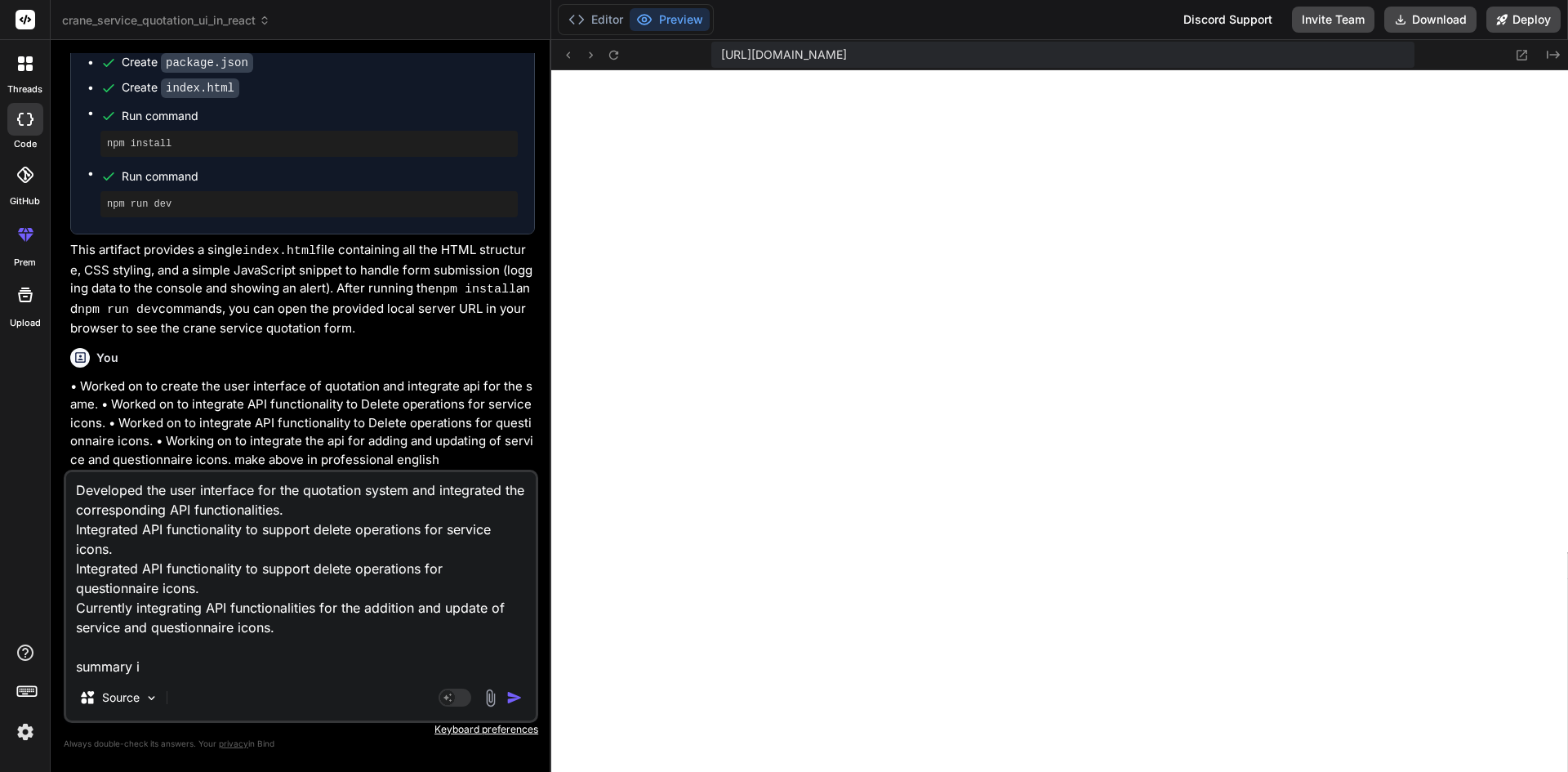
type textarea "x"
type textarea "Developed the user interface for the quotation system and integrated the corres…"
type textarea "x"
type textarea "Developed the user interface for the quotation system and integrated the corres…"
type textarea "x"
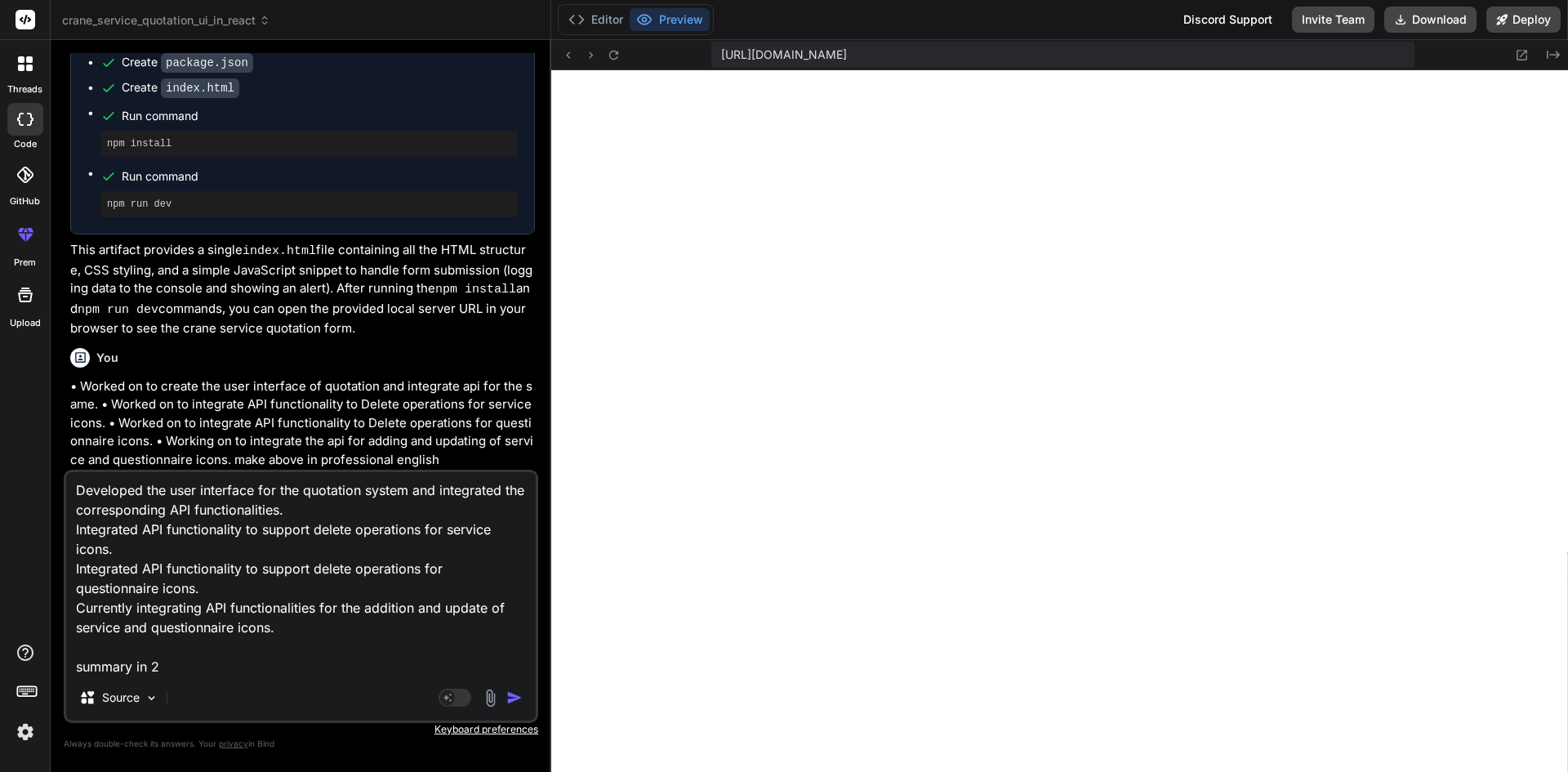
type textarea "Developed the user interface for the quotation system and integrated the corres…"
type textarea "x"
type textarea "Developed the user interface for the quotation system and integrated the corres…"
type textarea "x"
type textarea "Developed the user interface for the quotation system and integrated the corres…"
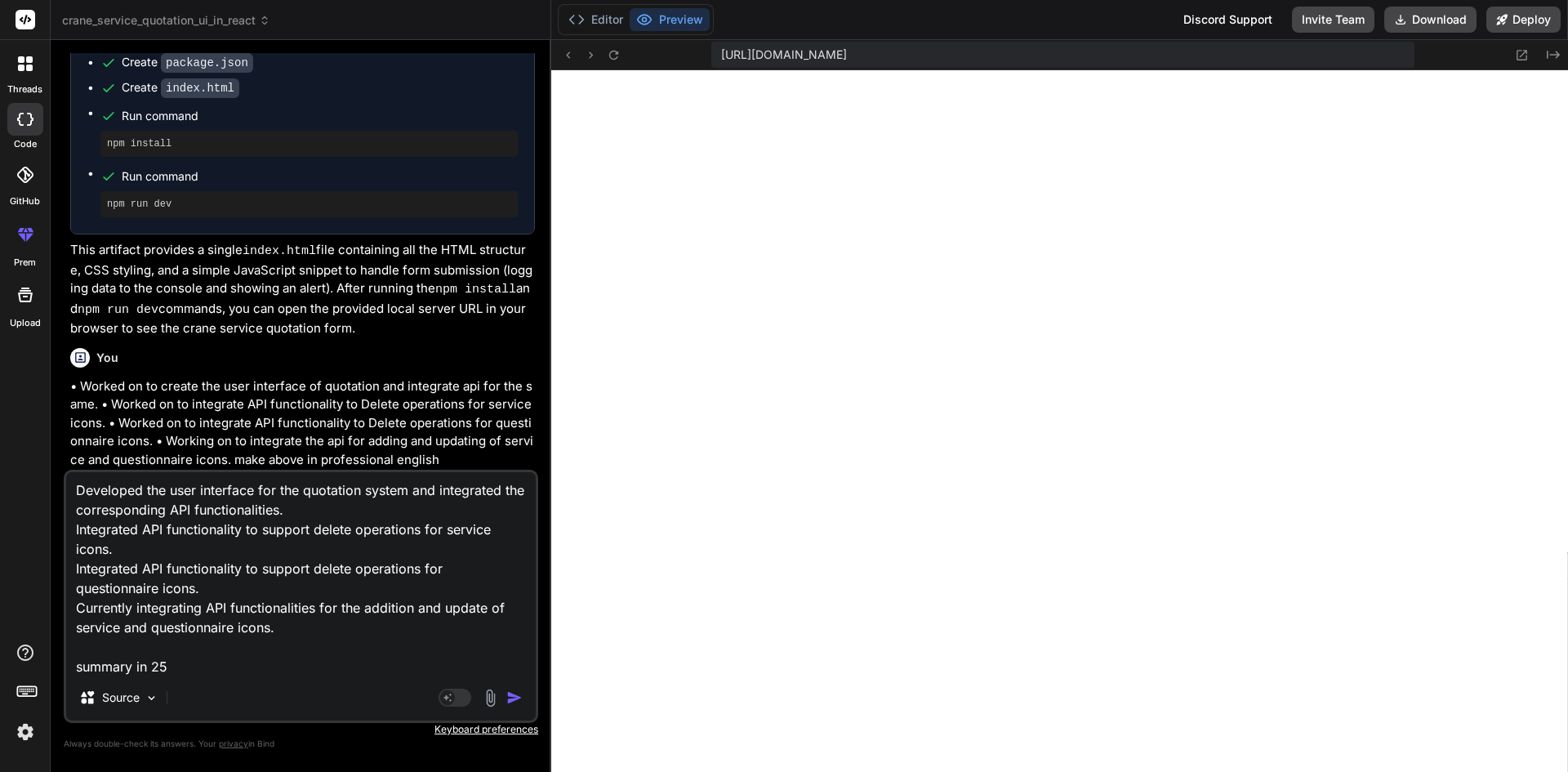
type textarea "x"
type textarea "Developed the user interface for the quotation system and integrated the corres…"
type textarea "x"
type textarea "Developed the user interface for the quotation system and integrated the corres…"
type textarea "x"
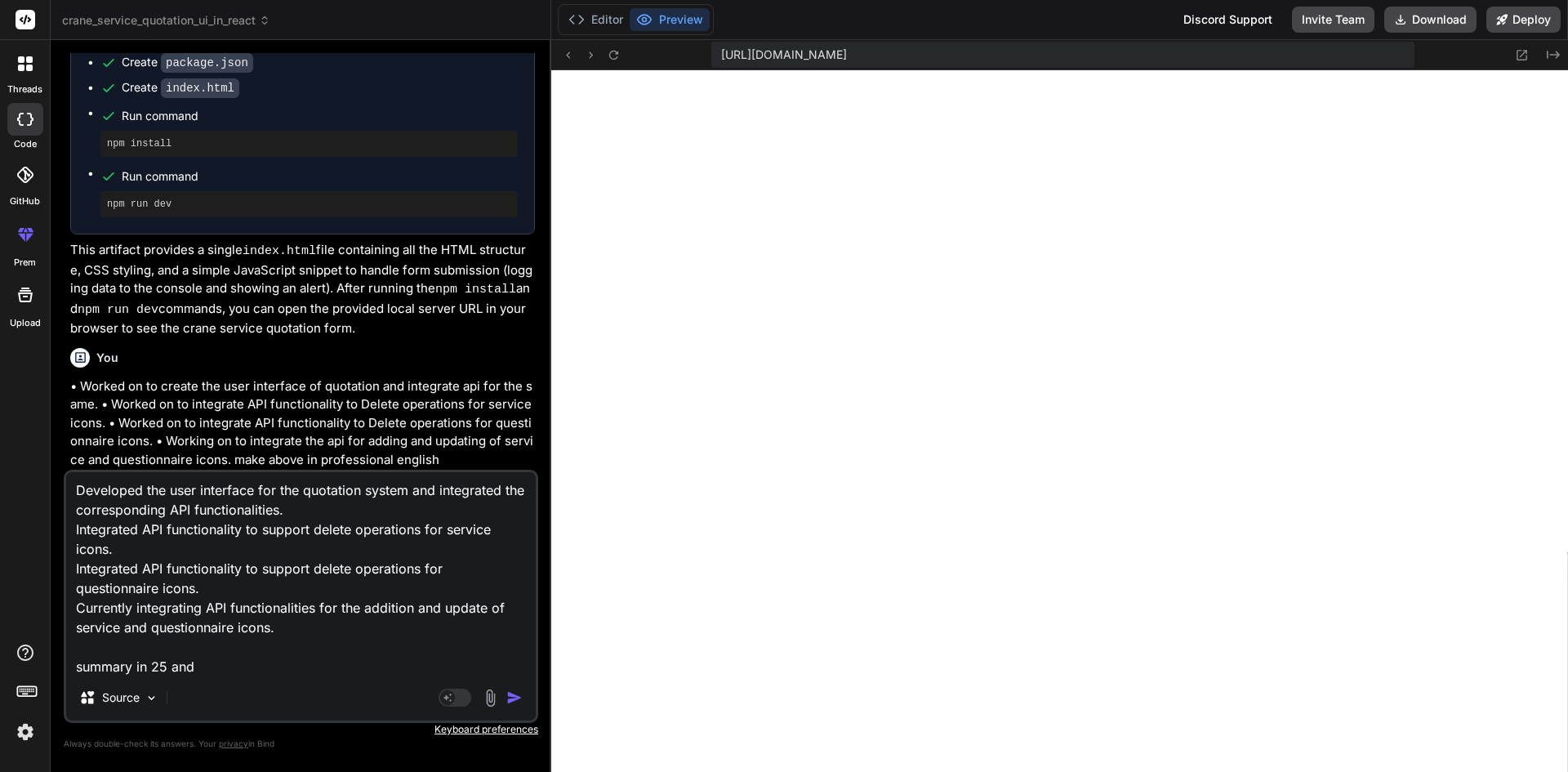
type textarea "Developed the user interface for the quotation system and integrated the corres…"
type textarea "x"
type textarea "Developed the user interface for the quotation system and integrated the corres…"
type textarea "x"
type textarea "Developed the user interface for the quotation system and integrated the corres…"
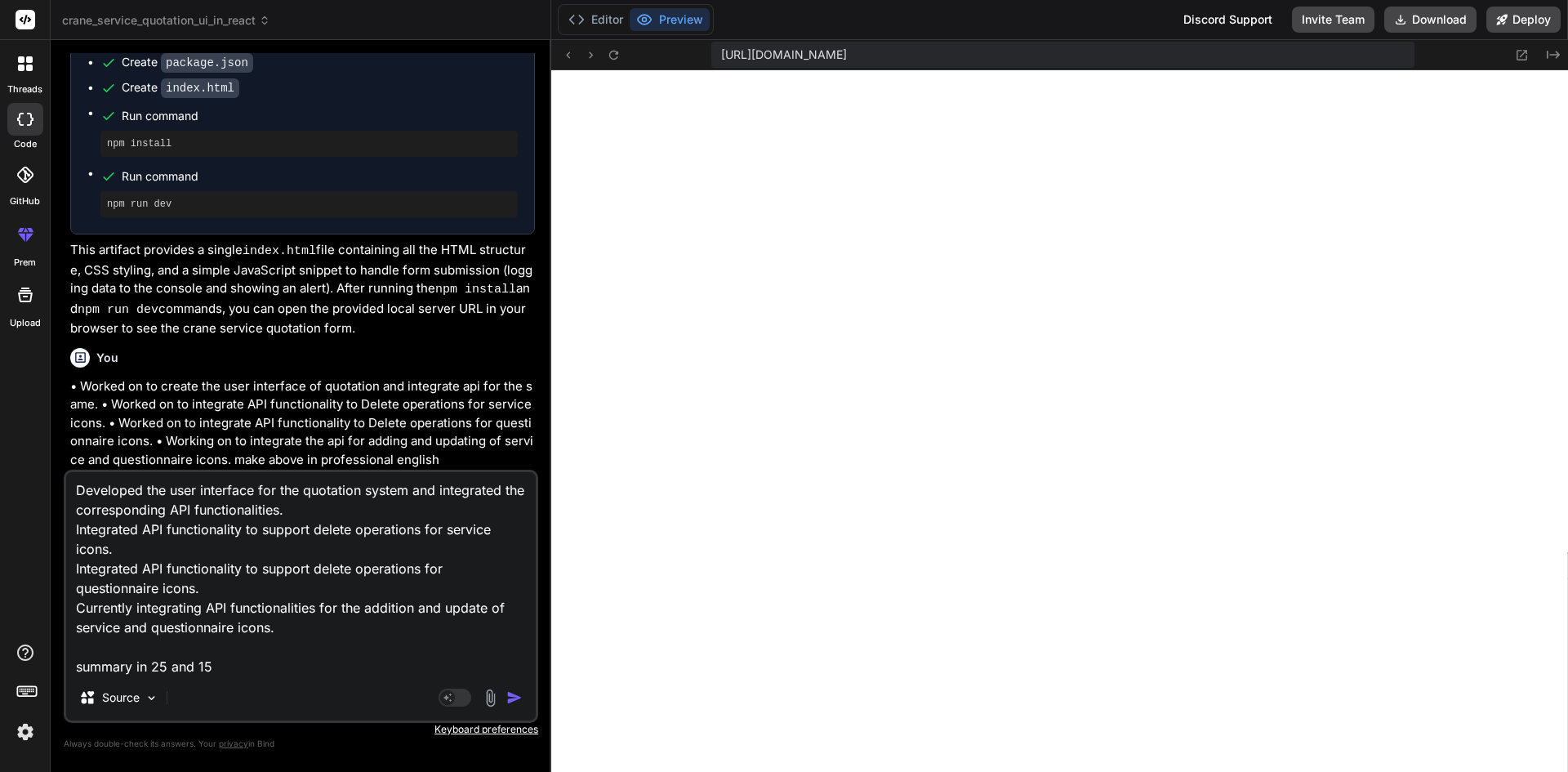
type textarea "x"
type textarea "Developed the user interface for the quotation system and integrated the corres…"
type textarea "x"
type textarea "Developed the user interface for the quotation system and integrated the corres…"
type textarea "x"
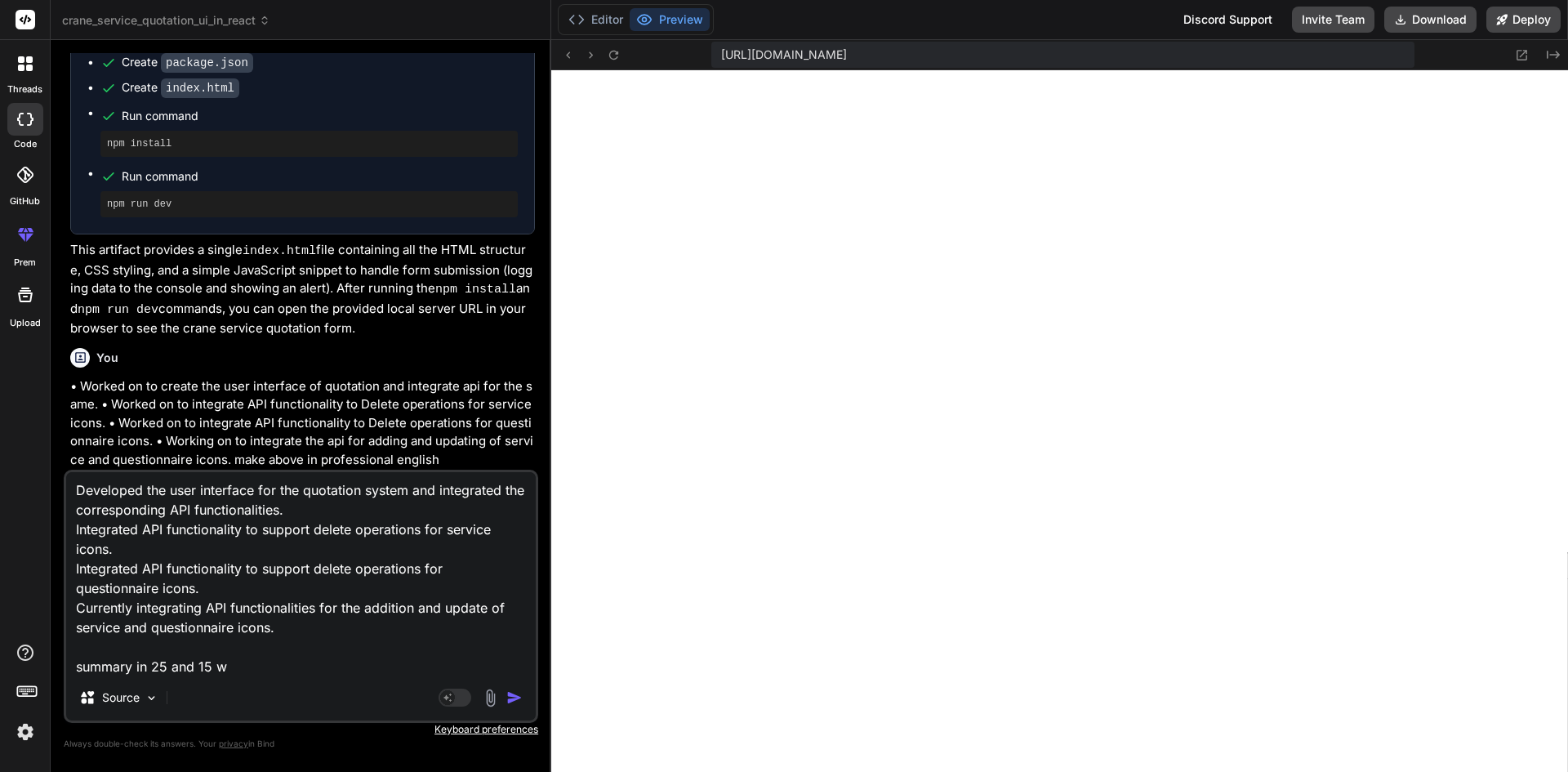
type textarea "Developed the user interface for the quotation system and integrated the corres…"
type textarea "x"
type textarea "Developed the user interface for the quotation system and integrated the corres…"
type textarea "x"
type textarea "Developed the user interface for the quotation system and integrated the corres…"
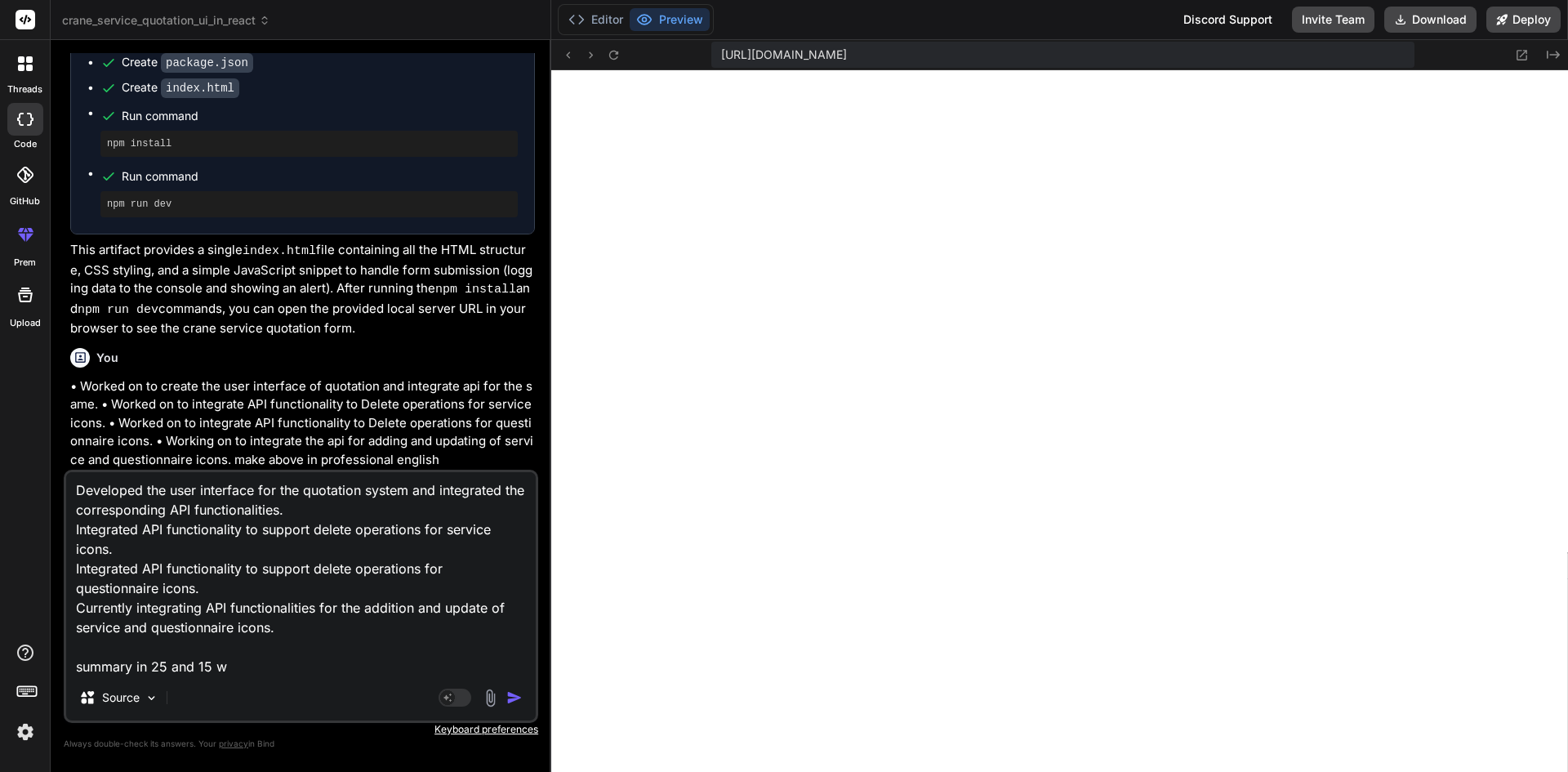
type textarea "x"
type textarea "Developed the user interface for the quotation system and integrated the corres…"
type textarea "x"
type textarea "Developed the user interface for the quotation system and integrated the corres…"
type textarea "x"
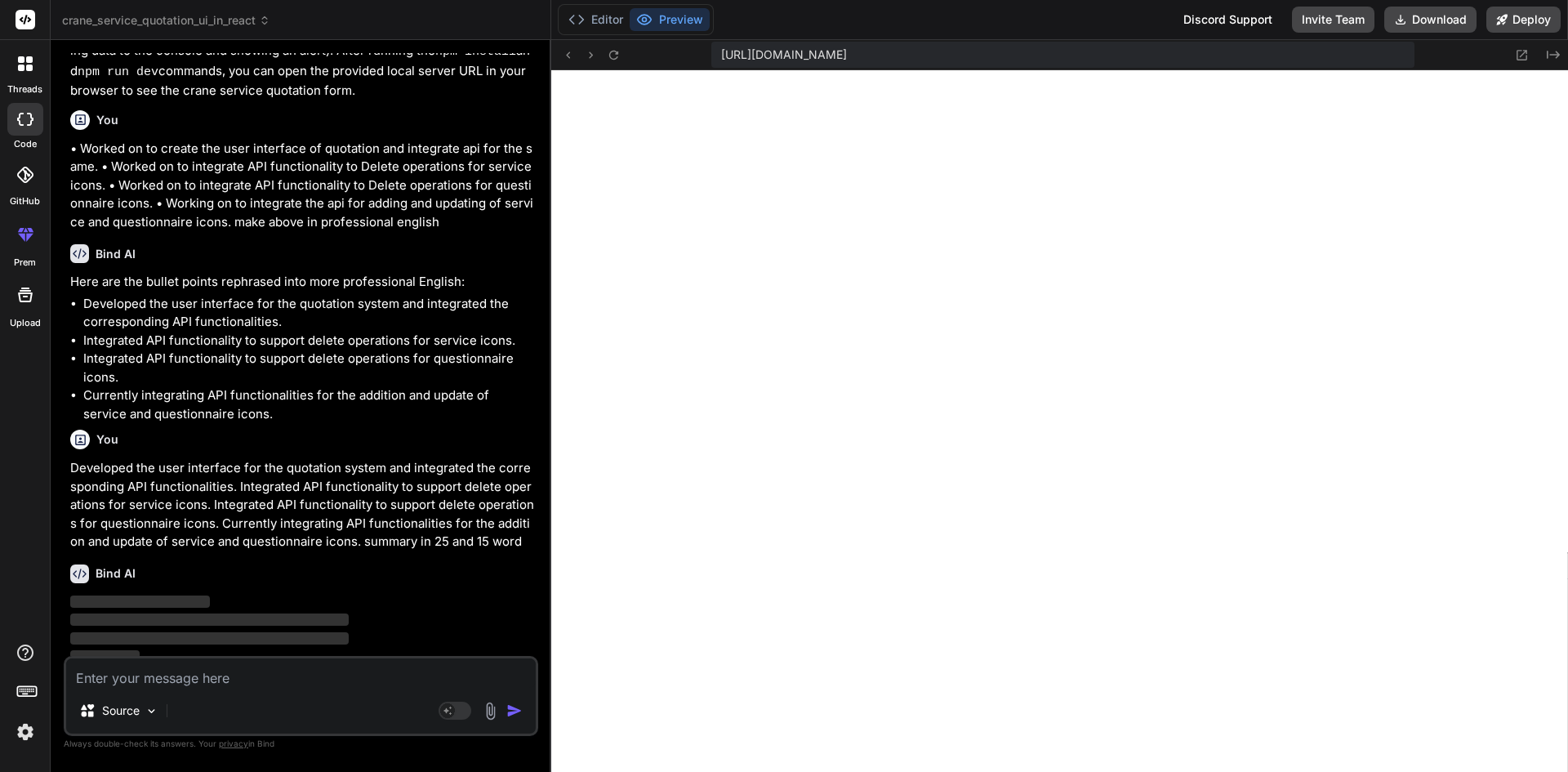
scroll to position [1036, 0]
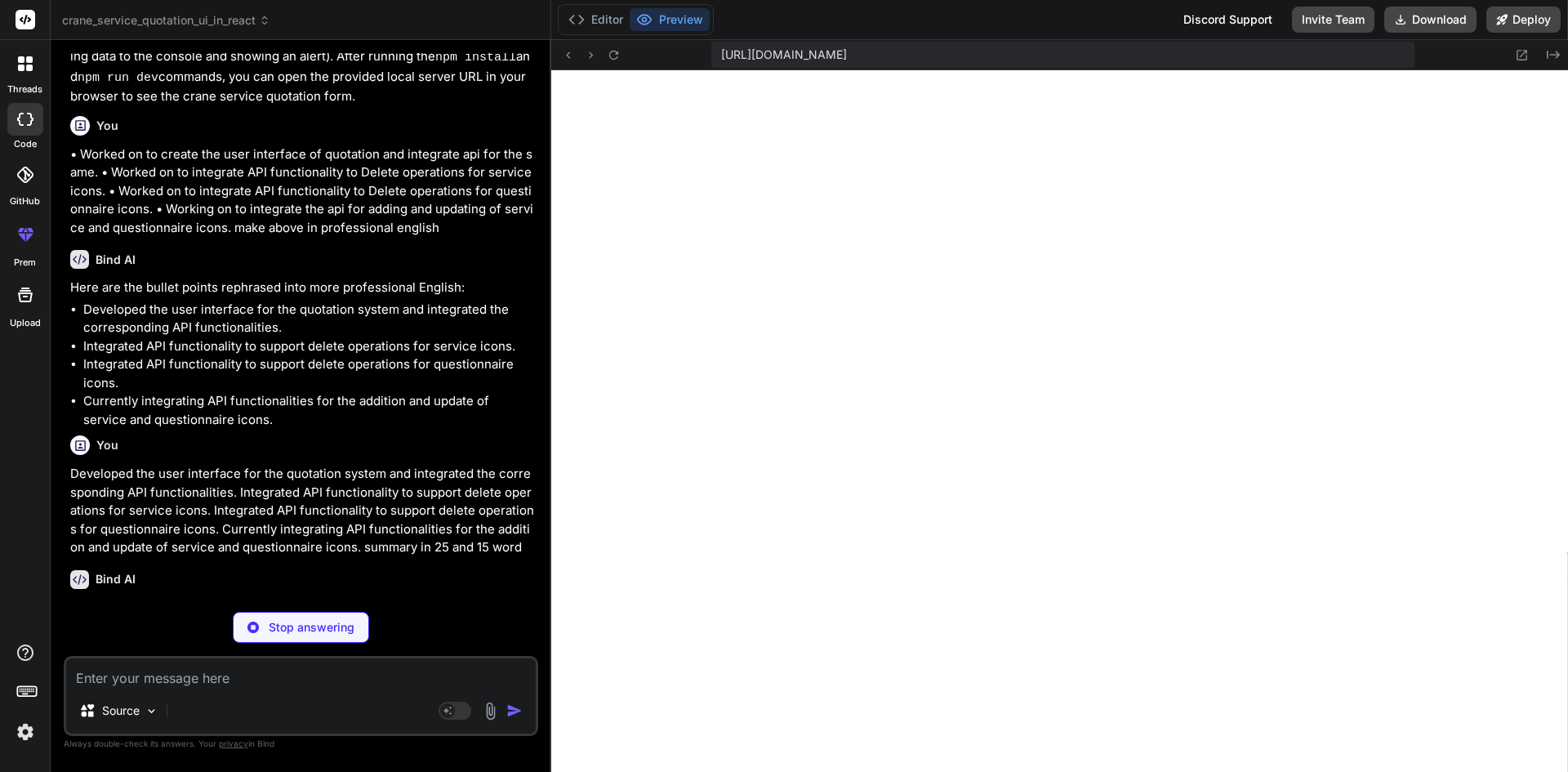
type textarea "x"
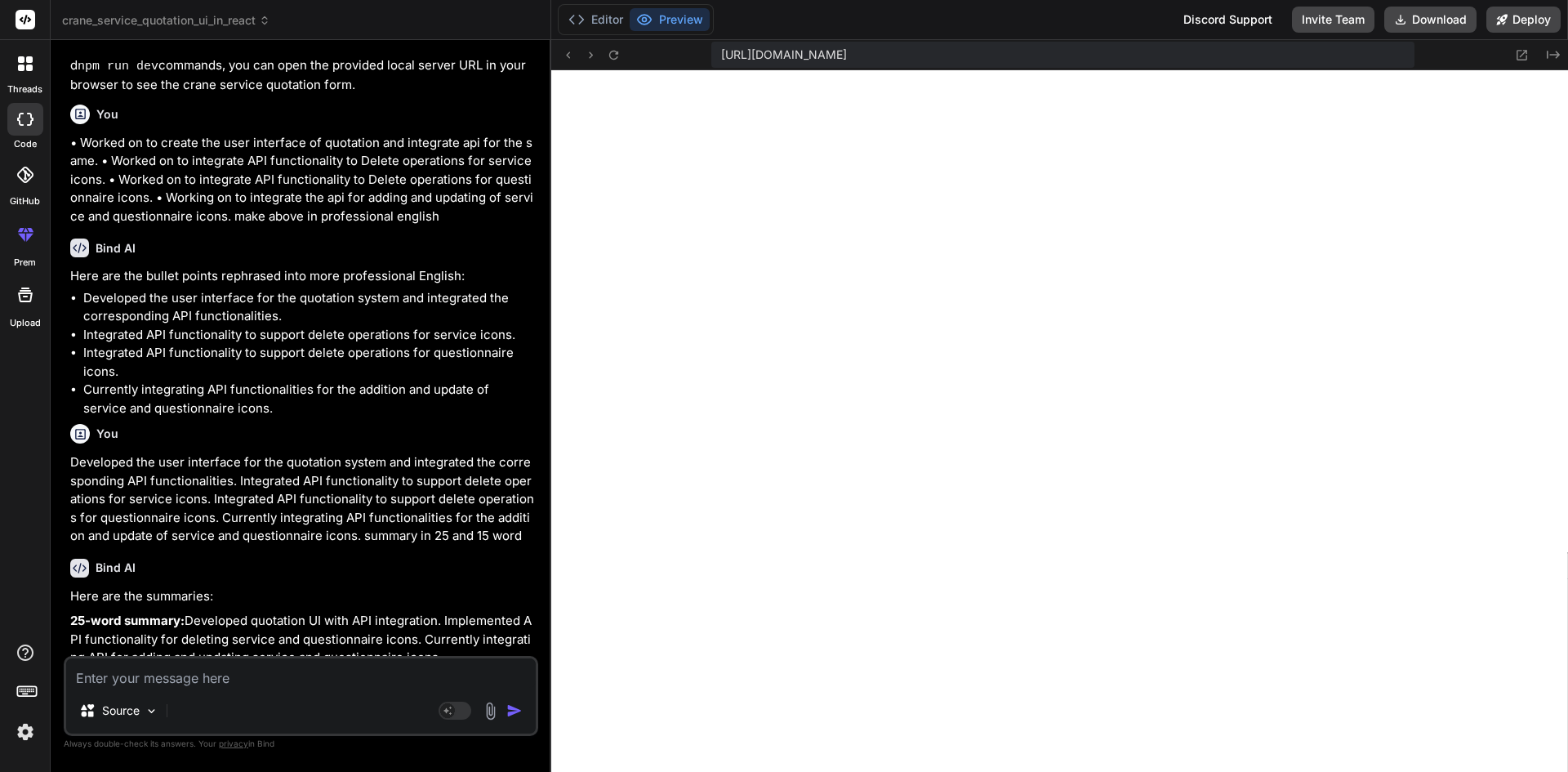
scroll to position [1125, 0]
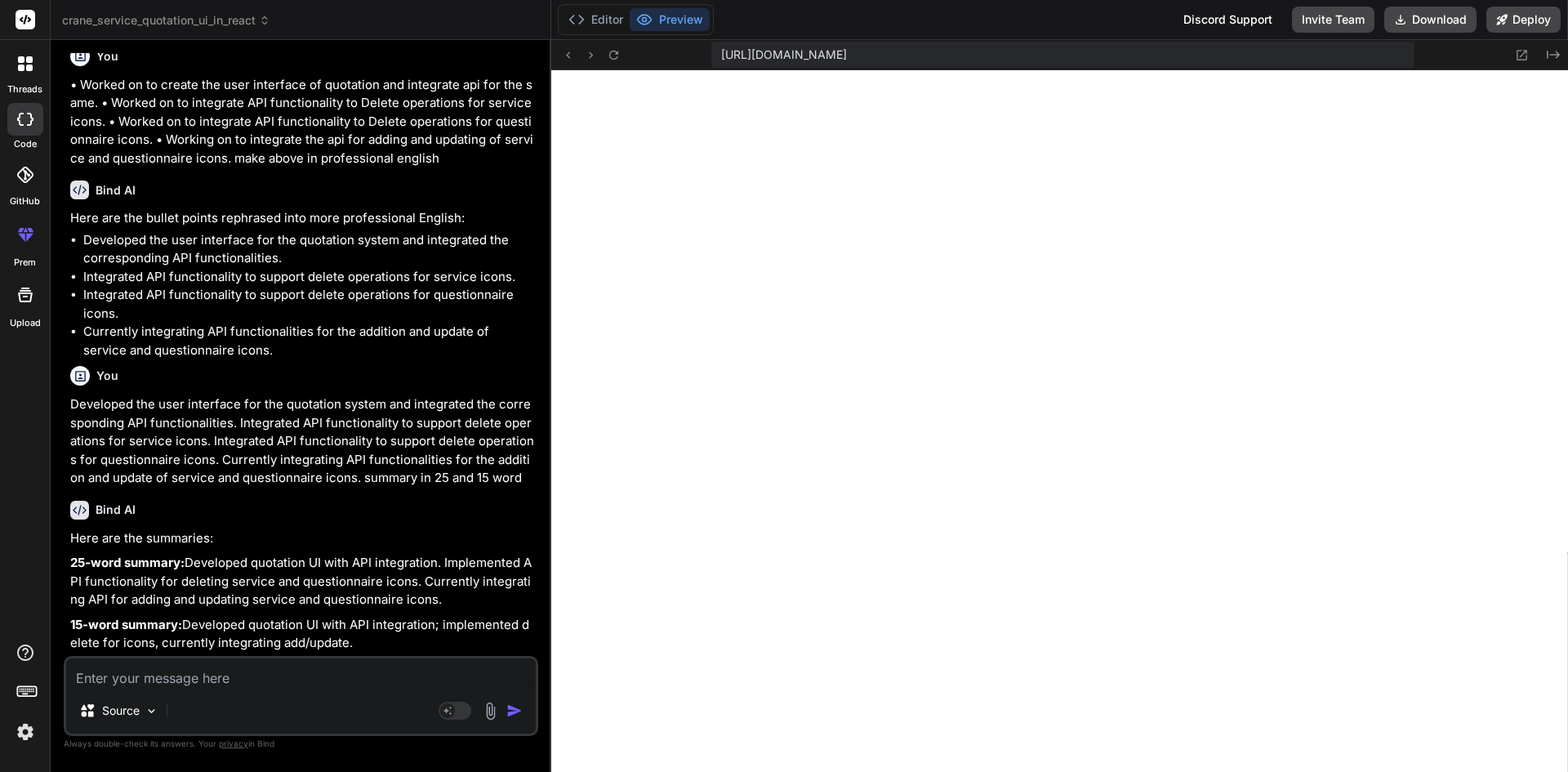
drag, startPoint x: 249, startPoint y: 641, endPoint x: 52, endPoint y: 627, distance: 197.5
click at [52, 627] on div "Bind AI Web Search Created with Pixso. Code Generator You create the user inter…" at bounding box center [301, 406] width 501 height 732
copy p "Developed quotation UI with API integration; implemented delete for icons, curr…"
drag, startPoint x: 318, startPoint y: 585, endPoint x: 69, endPoint y: 552, distance: 251.2
click at [69, 552] on div "You create the user interface of crane service quotation in react Bind AI Certa…" at bounding box center [302, 354] width 471 height 603
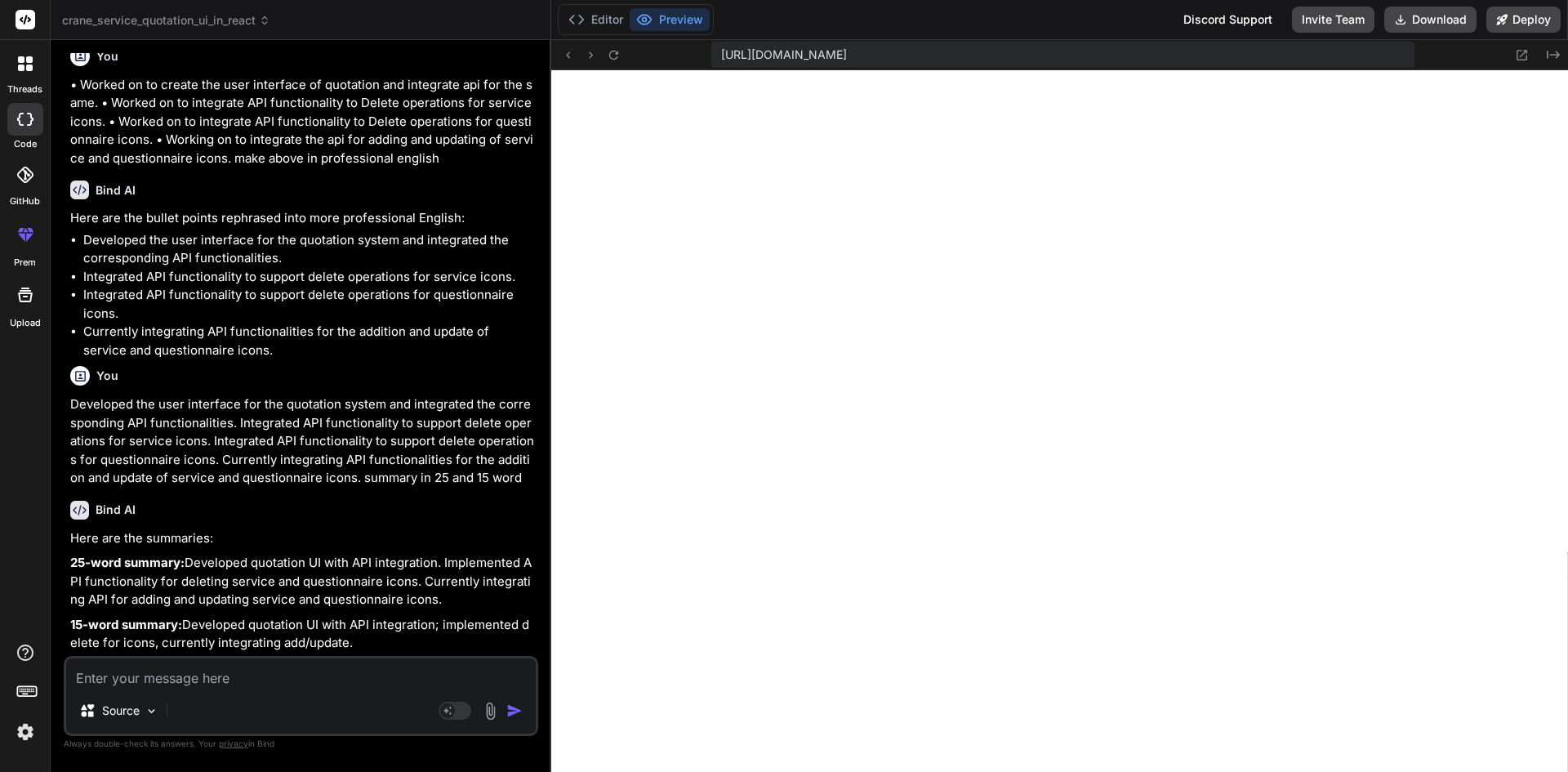
copy p "Developed quotation UI with API integration. Implemented API functionality for …"
click at [223, 555] on p "25-word summary: Developed quotation UI with API integration. Implemented API f…" at bounding box center [302, 582] width 464 height 56
drag, startPoint x: 332, startPoint y: 583, endPoint x: 164, endPoint y: 554, distance: 170.5
click at [164, 554] on p "25-word summary: Developed quotation UI with API integration. Implemented API f…" at bounding box center [302, 582] width 464 height 56
drag, startPoint x: 261, startPoint y: 637, endPoint x: 59, endPoint y: 535, distance: 226.3
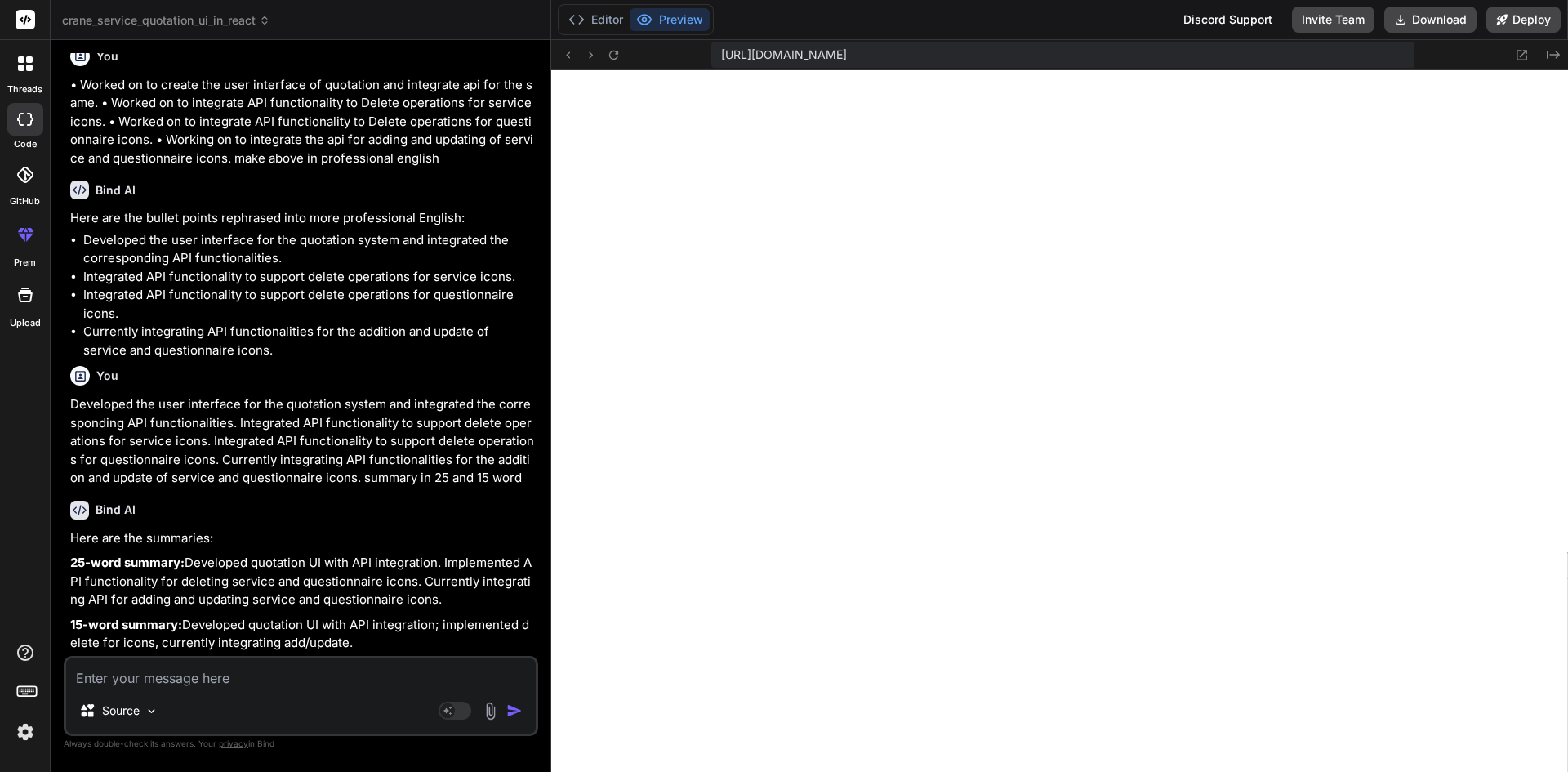
click at [59, 535] on div "Bind AI Web Search Created with Pixso. Code Generator You create the user inter…" at bounding box center [301, 406] width 501 height 732
